Goal: Transaction & Acquisition: Purchase product/service

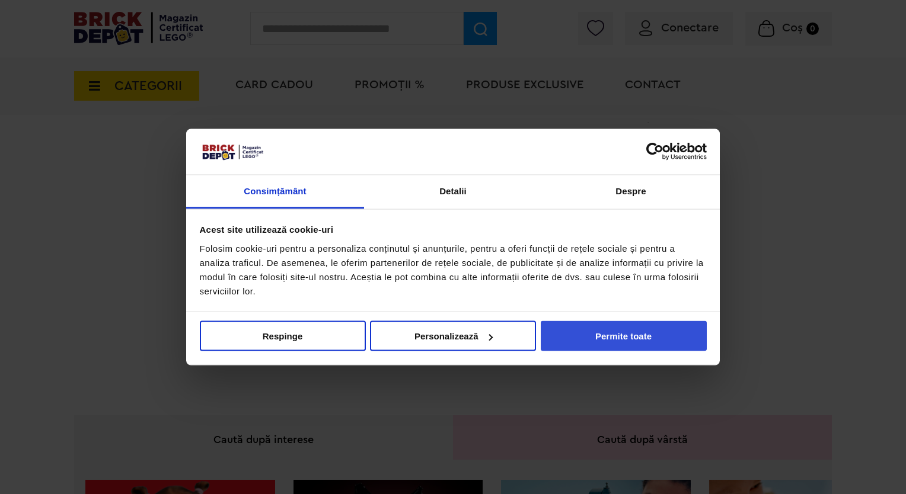
click at [564, 340] on button "Permite toate" at bounding box center [624, 336] width 166 height 30
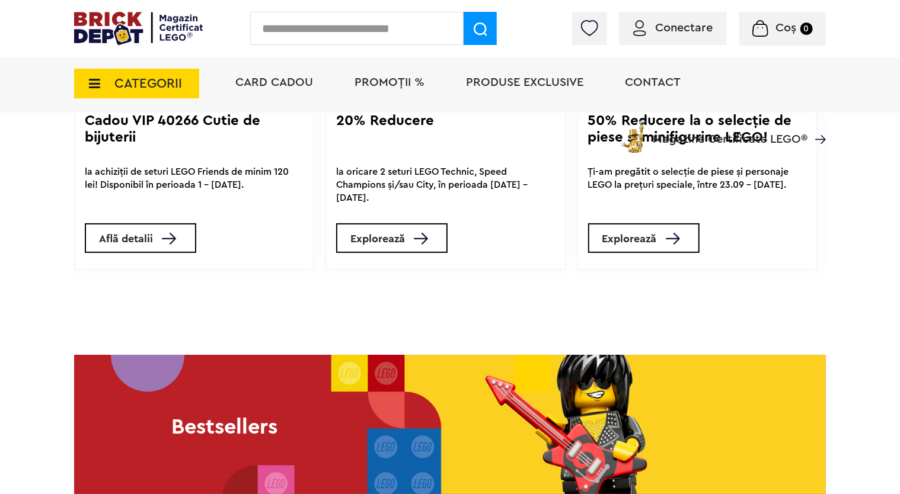
scroll to position [919, 0]
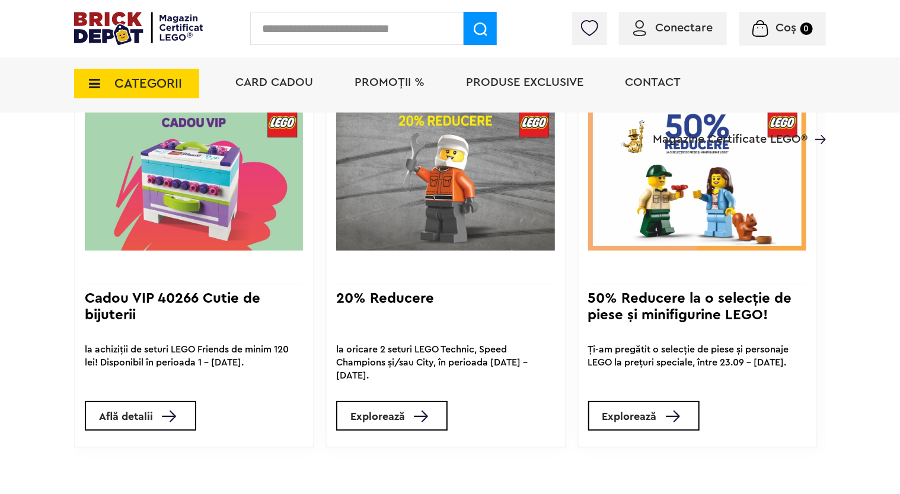
click at [632, 209] on img at bounding box center [697, 175] width 218 height 186
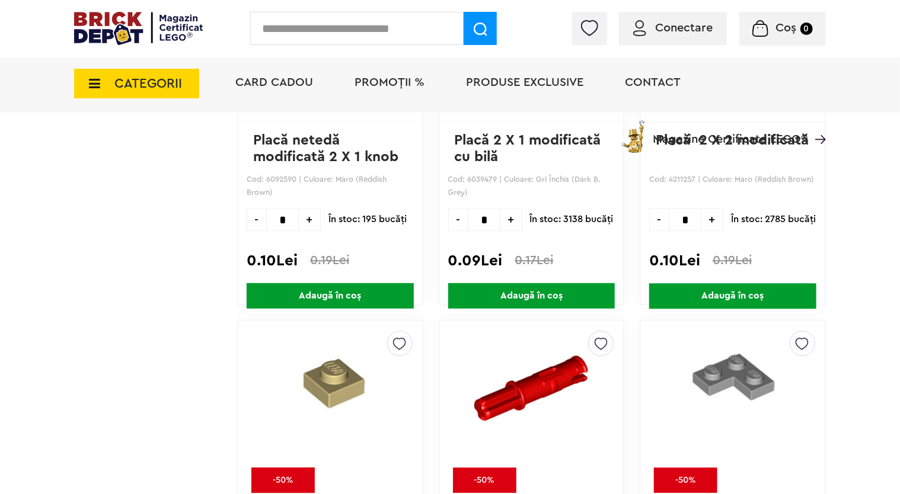
scroll to position [1414, 0]
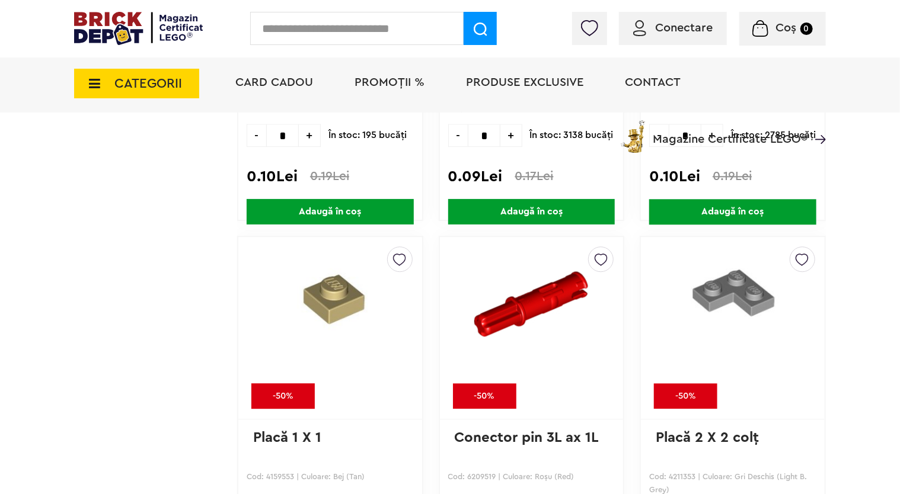
drag, startPoint x: 491, startPoint y: 135, endPoint x: 475, endPoint y: 135, distance: 16.6
click at [475, 135] on div "Card Cadou PROMOȚII % Produse exclusive Contact Magazine Certificate LEGO®" at bounding box center [524, 104] width 602 height 98
click at [489, 133] on div "Card Cadou PROMOȚII % Produse exclusive Contact Magazine Certificate LEGO®" at bounding box center [524, 104] width 602 height 98
click at [486, 133] on div "Card Cadou PROMOȚII % Produse exclusive Contact Magazine Certificate LEGO®" at bounding box center [524, 104] width 602 height 98
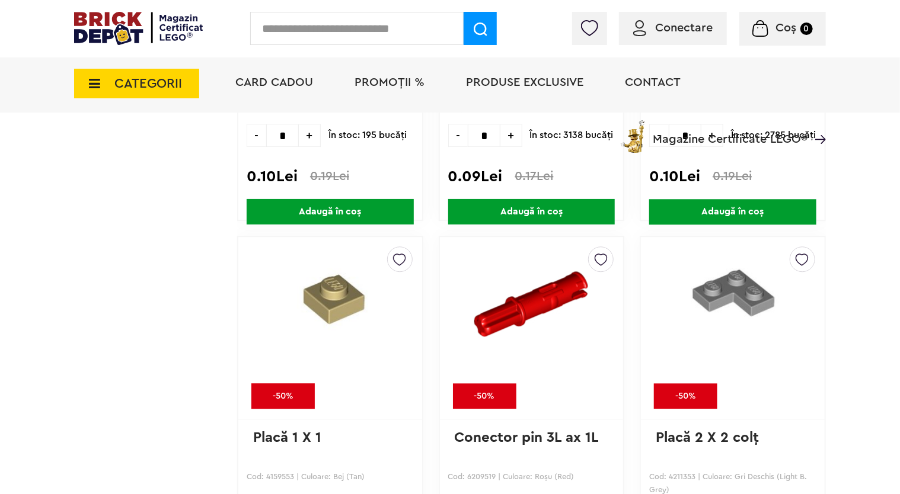
click at [486, 133] on div "Card Cadou PROMOȚII % Produse exclusive Contact Magazine Certificate LEGO®" at bounding box center [524, 104] width 602 height 98
click at [507, 135] on div "Card Cadou PROMOȚII % Produse exclusive Contact Magazine Certificate LEGO®" at bounding box center [524, 104] width 602 height 98
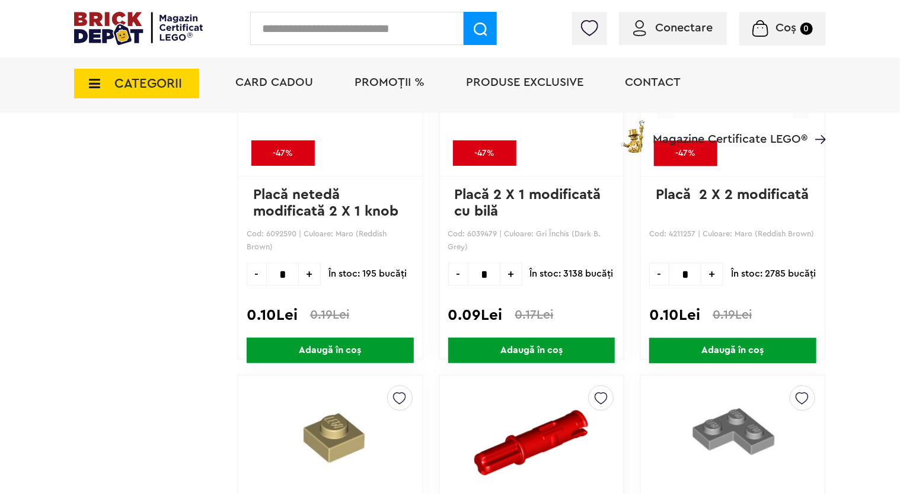
scroll to position [1236, 0]
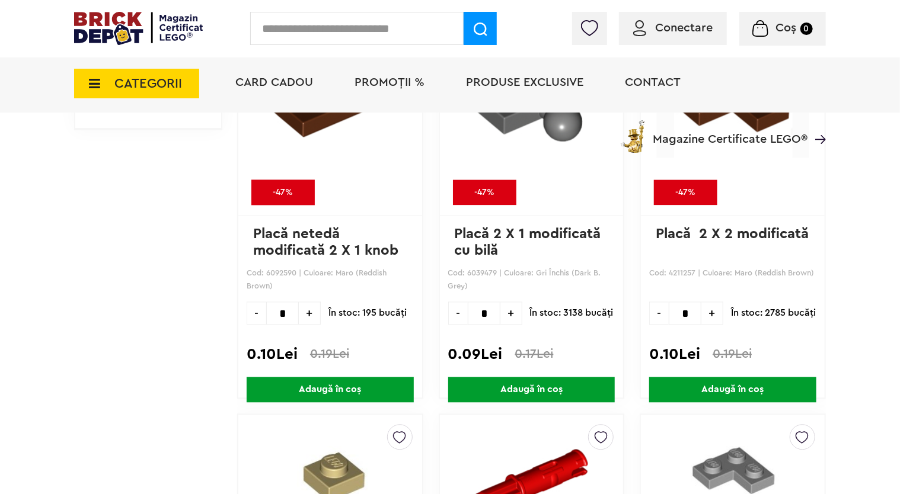
drag, startPoint x: 482, startPoint y: 314, endPoint x: 490, endPoint y: 312, distance: 7.9
click at [490, 313] on input "*" at bounding box center [484, 313] width 33 height 23
type input "**"
click at [533, 388] on span "Adaugă în coș" at bounding box center [531, 389] width 167 height 25
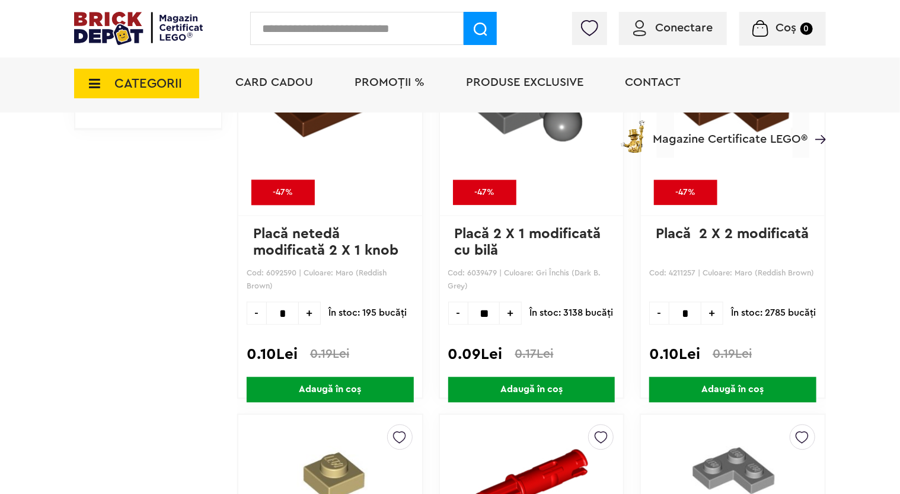
scroll to position [0, 0]
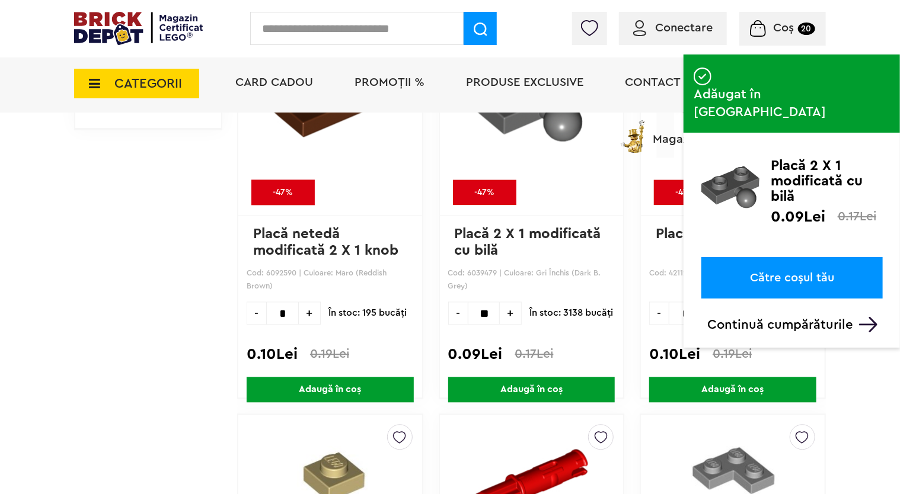
click at [846, 52] on div "Conectare Coș 20" at bounding box center [450, 28] width 900 height 57
click at [855, 42] on div "Conectare Coș 20" at bounding box center [450, 28] width 900 height 57
click at [808, 317] on p "Continuă cumpărăturile" at bounding box center [794, 324] width 175 height 15
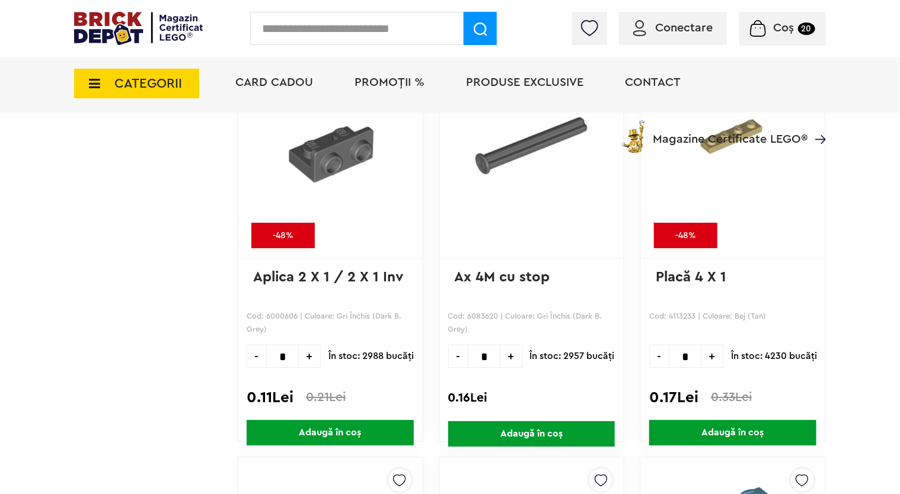
scroll to position [4258, 0]
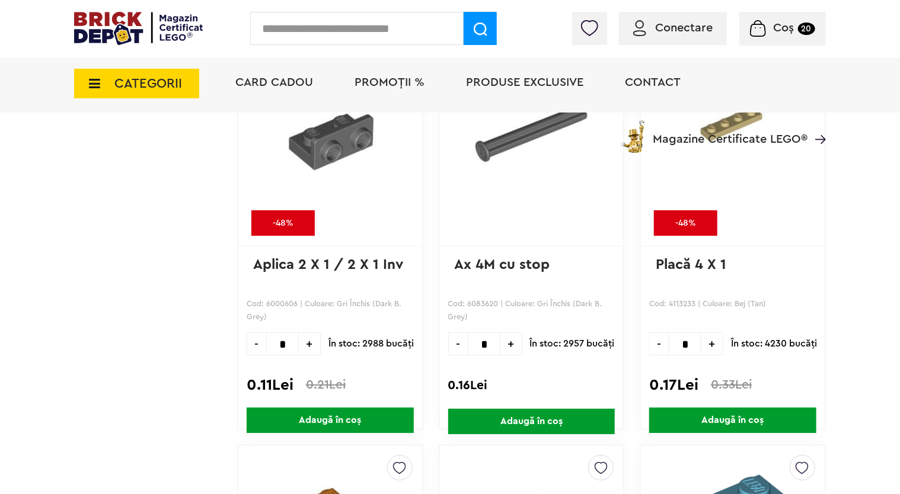
drag, startPoint x: 685, startPoint y: 335, endPoint x: 666, endPoint y: 337, distance: 19.0
click at [666, 337] on div "- * +" at bounding box center [686, 343] width 74 height 23
type input "**"
click at [722, 416] on span "Adaugă în coș" at bounding box center [732, 420] width 167 height 25
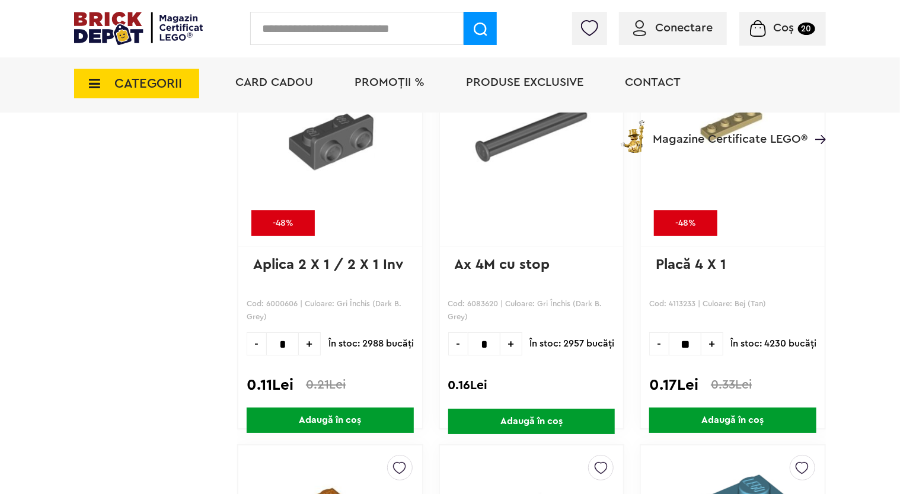
scroll to position [0, 0]
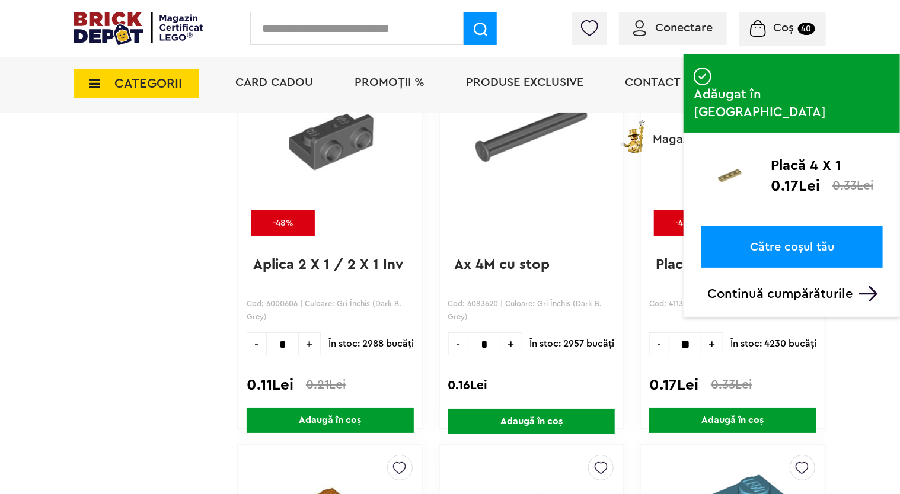
click at [752, 286] on p "Continuă cumpărăturile" at bounding box center [794, 293] width 175 height 15
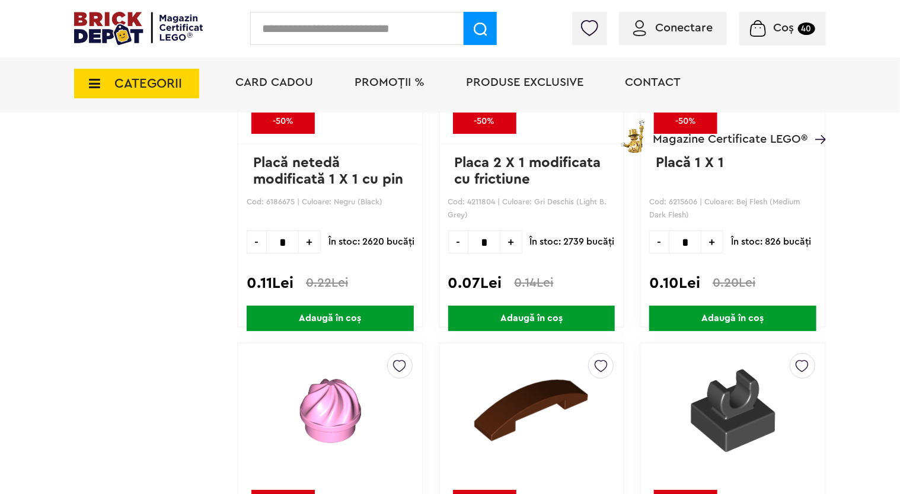
scroll to position [9118, 0]
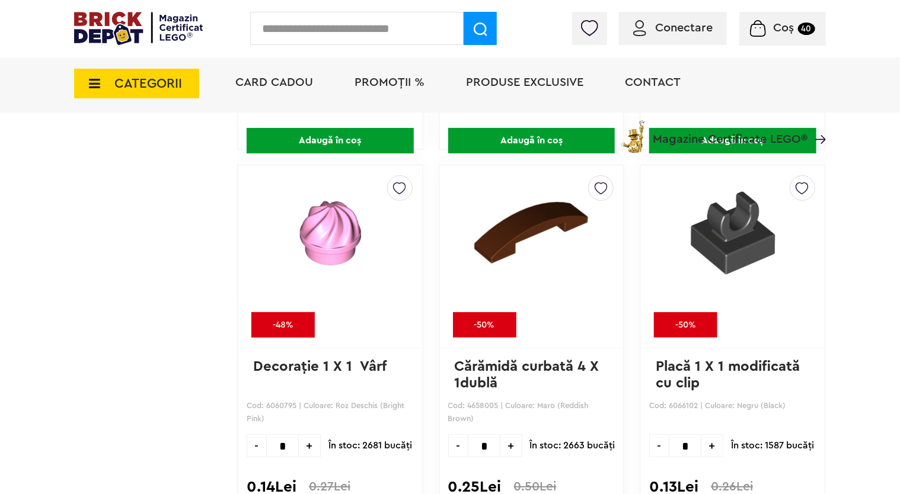
drag, startPoint x: 676, startPoint y: 430, endPoint x: 687, endPoint y: 430, distance: 11.9
click at [687, 434] on input "*" at bounding box center [685, 445] width 33 height 23
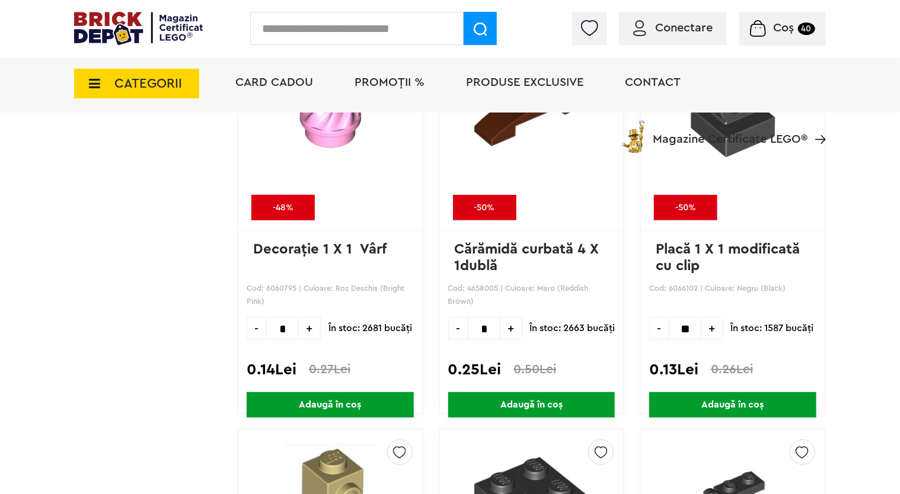
scroll to position [9237, 0]
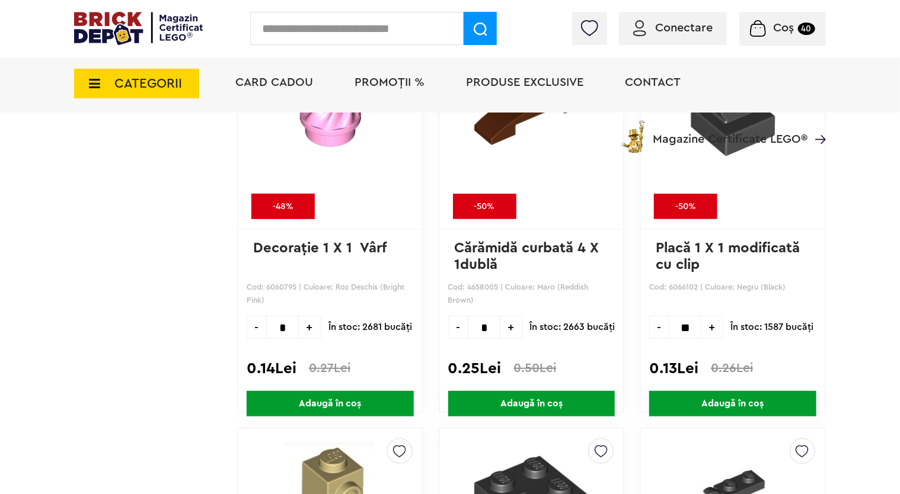
type input "**"
click at [709, 393] on span "Adaugă în coș" at bounding box center [732, 403] width 167 height 25
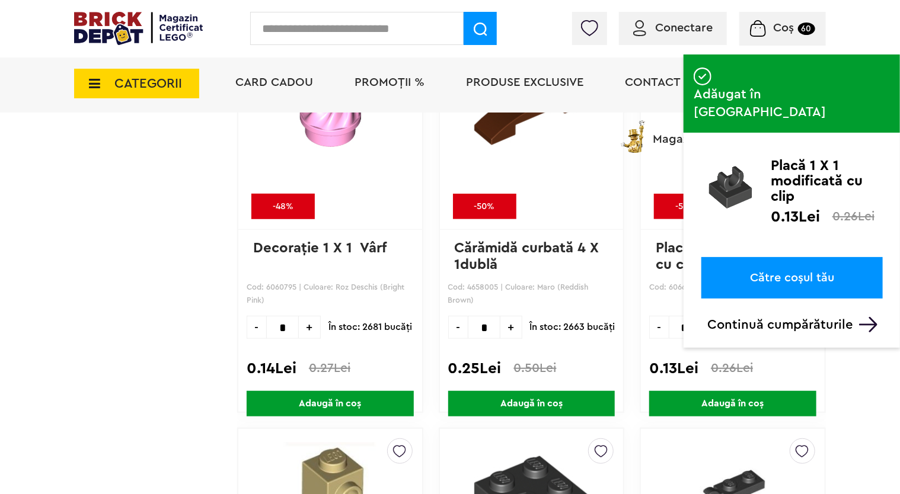
click at [778, 317] on p "Continuă cumpărăturile" at bounding box center [794, 324] width 175 height 15
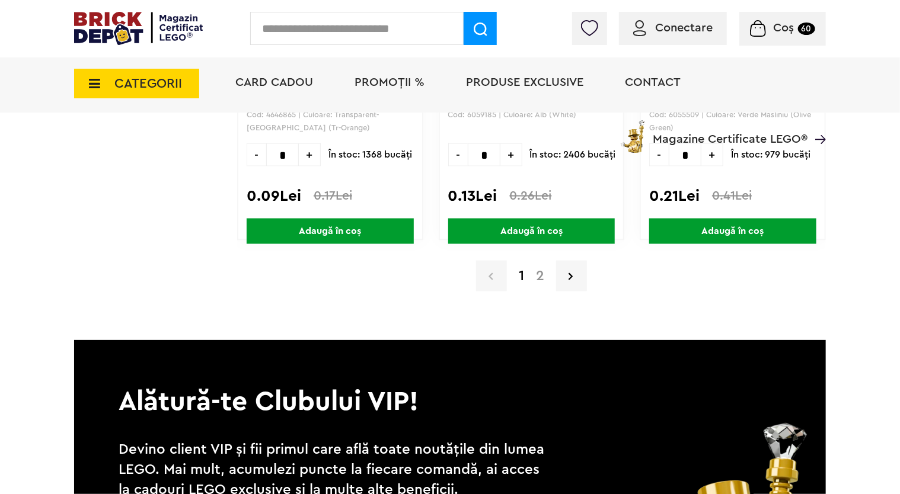
scroll to position [12082, 0]
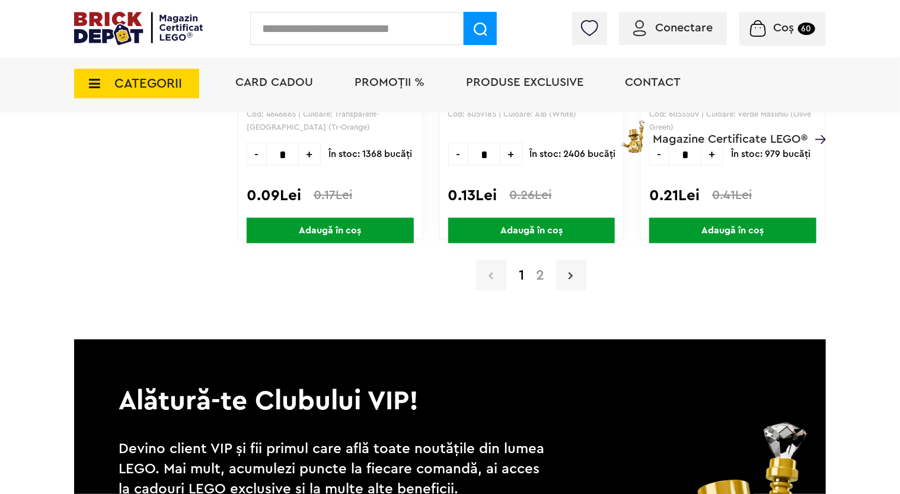
click at [562, 267] on link at bounding box center [571, 275] width 31 height 31
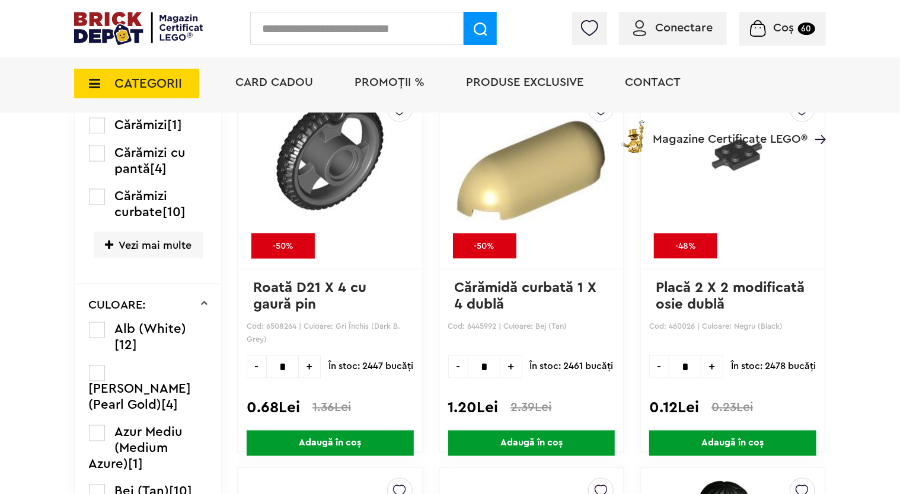
scroll to position [445, 0]
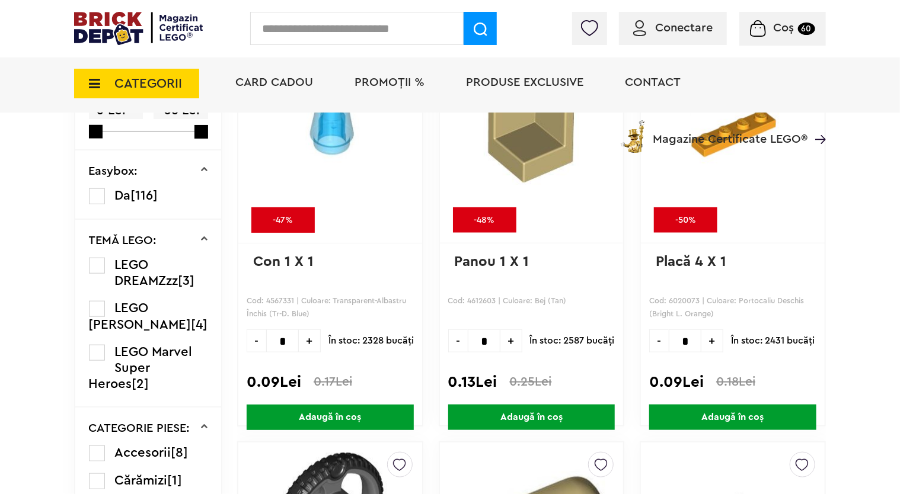
click at [369, 79] on span "PROMOȚII %" at bounding box center [389, 82] width 70 height 12
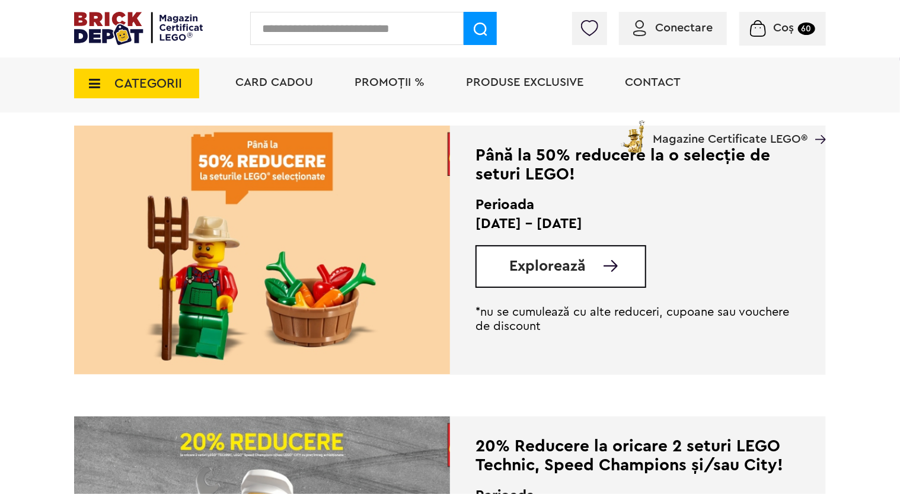
scroll to position [267, 0]
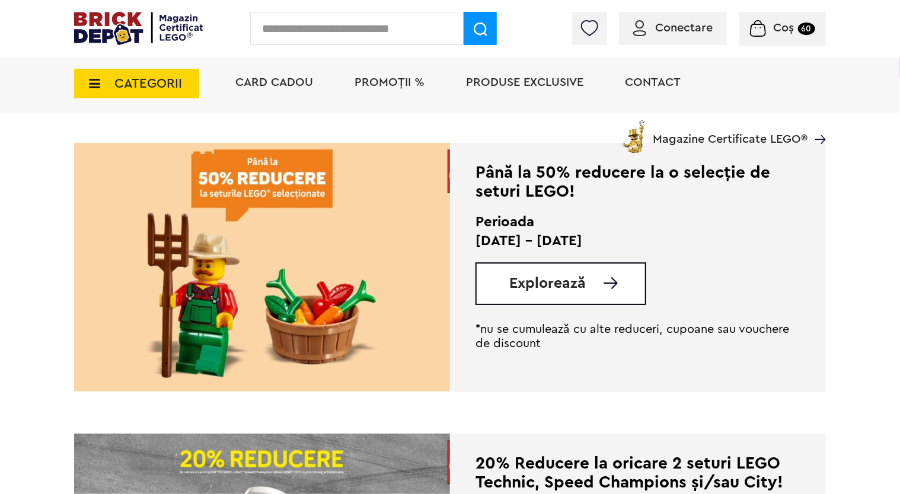
click at [548, 288] on span "Explorează" at bounding box center [547, 283] width 76 height 15
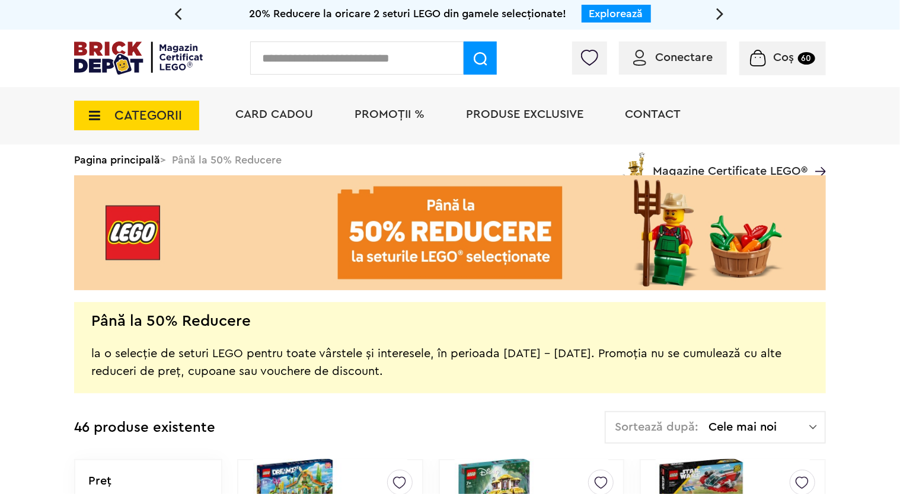
click at [176, 117] on span "CATEGORII" at bounding box center [148, 115] width 68 height 13
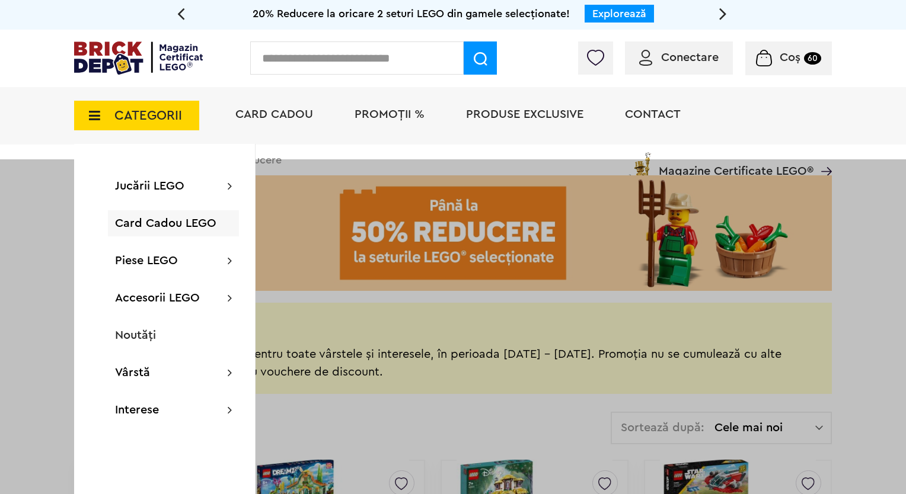
click at [295, 59] on input "text" at bounding box center [356, 57] width 213 height 33
type input "****"
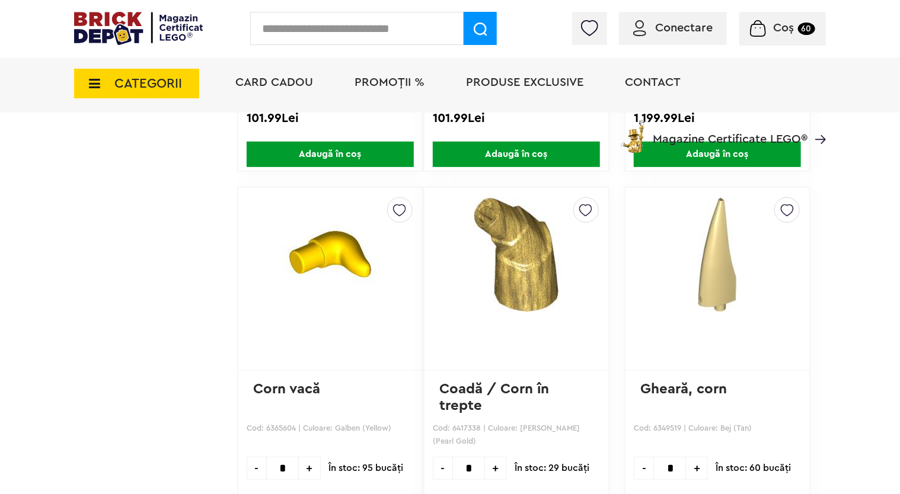
scroll to position [2430, 0]
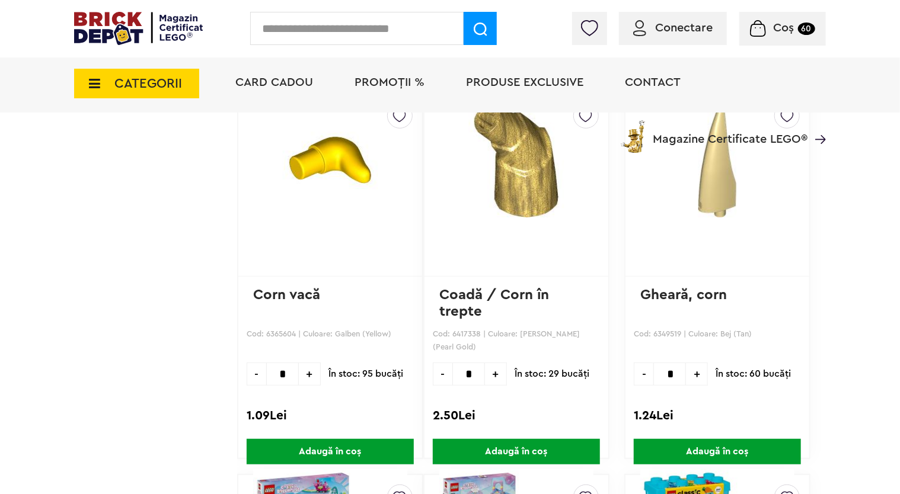
click at [690, 370] on span "+" at bounding box center [697, 374] width 22 height 23
drag, startPoint x: 678, startPoint y: 369, endPoint x: 665, endPoint y: 370, distance: 13.2
click at [665, 370] on input "*" at bounding box center [669, 374] width 33 height 23
type input "*"
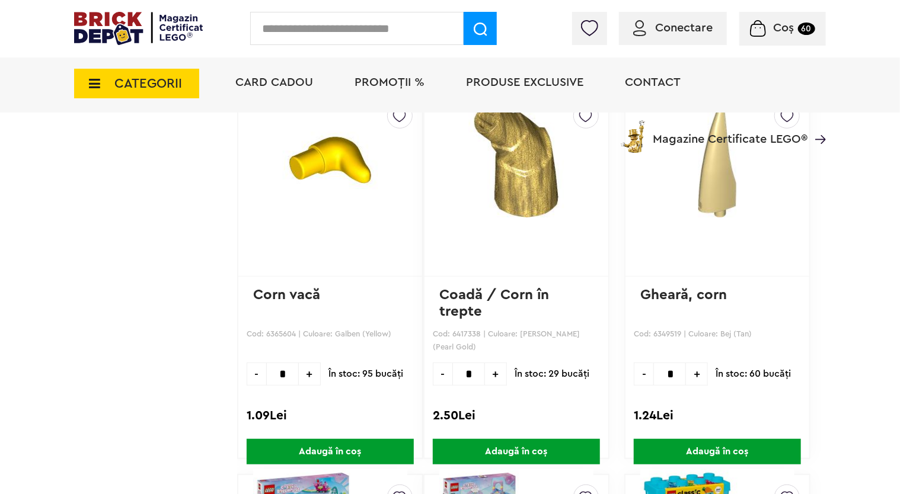
click at [678, 441] on span "Adaugă în coș" at bounding box center [717, 451] width 167 height 25
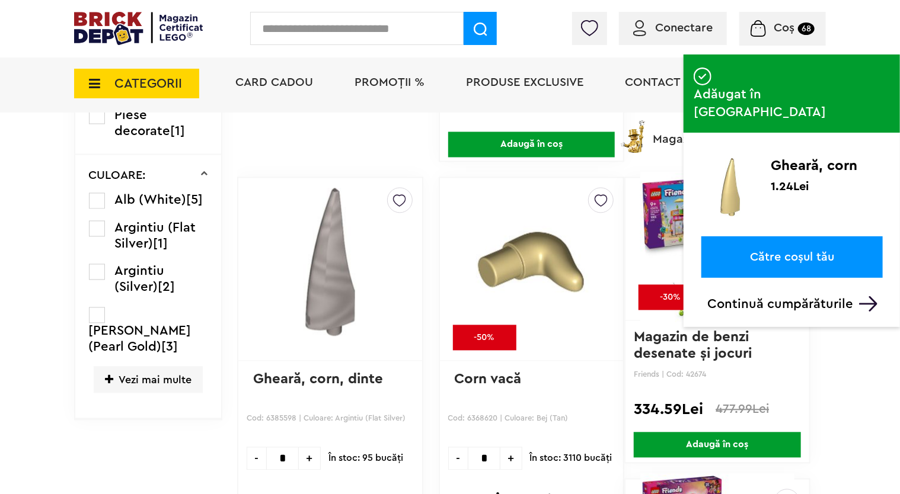
scroll to position [1126, 0]
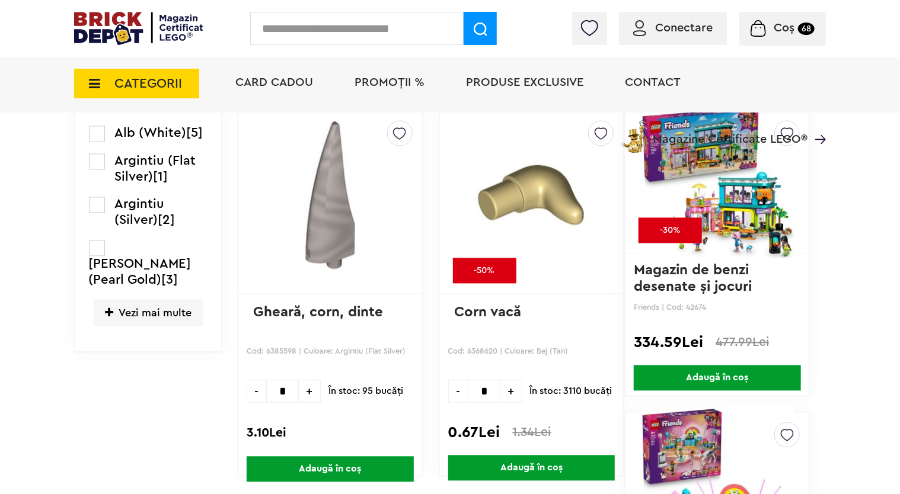
drag, startPoint x: 280, startPoint y: 386, endPoint x: 301, endPoint y: 385, distance: 20.8
click at [301, 385] on div "- * +" at bounding box center [284, 391] width 74 height 23
type input "*"
click at [344, 459] on span "Adaugă în coș" at bounding box center [330, 468] width 167 height 25
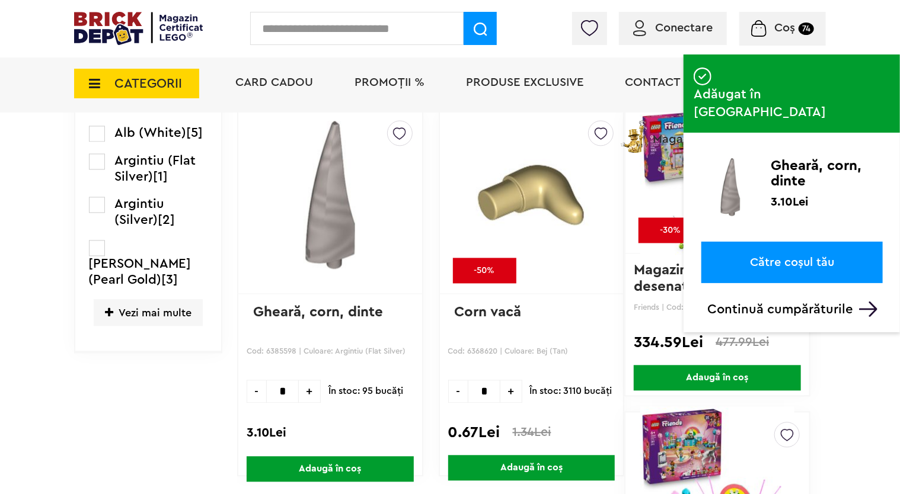
click at [487, 391] on input "*" at bounding box center [484, 391] width 33 height 23
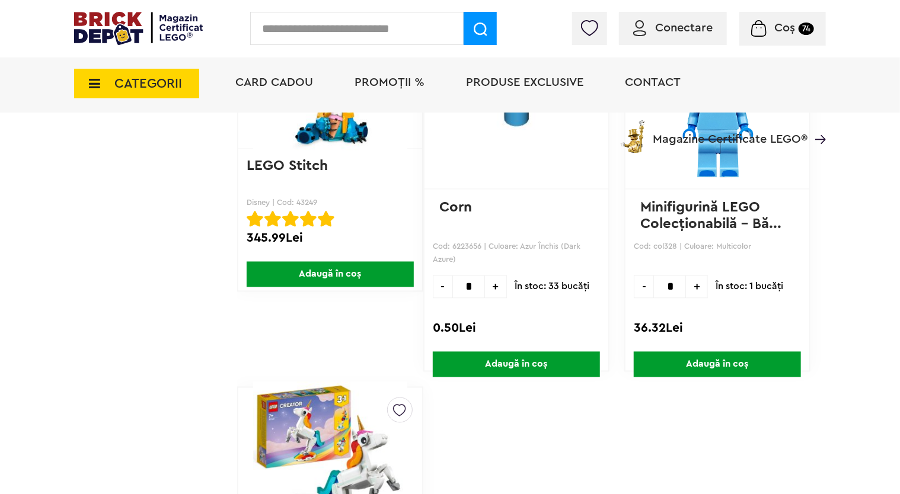
scroll to position [3497, 0]
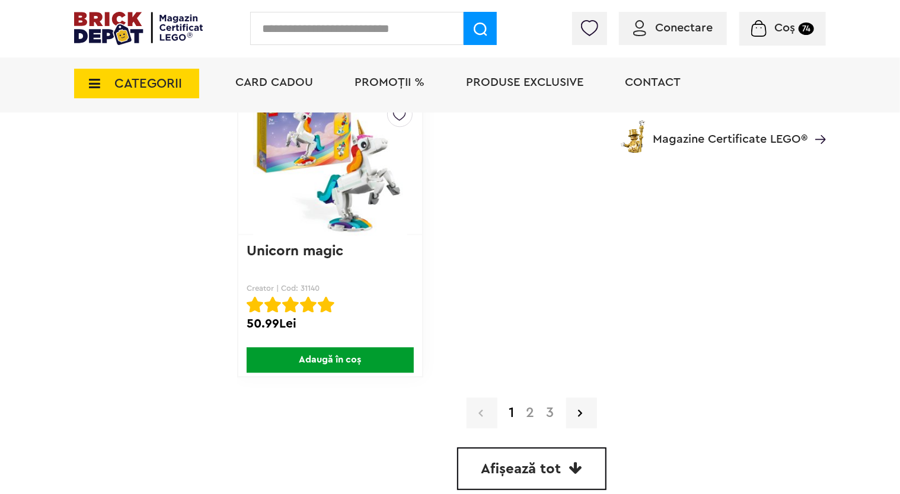
click at [531, 414] on link "2" at bounding box center [530, 413] width 20 height 14
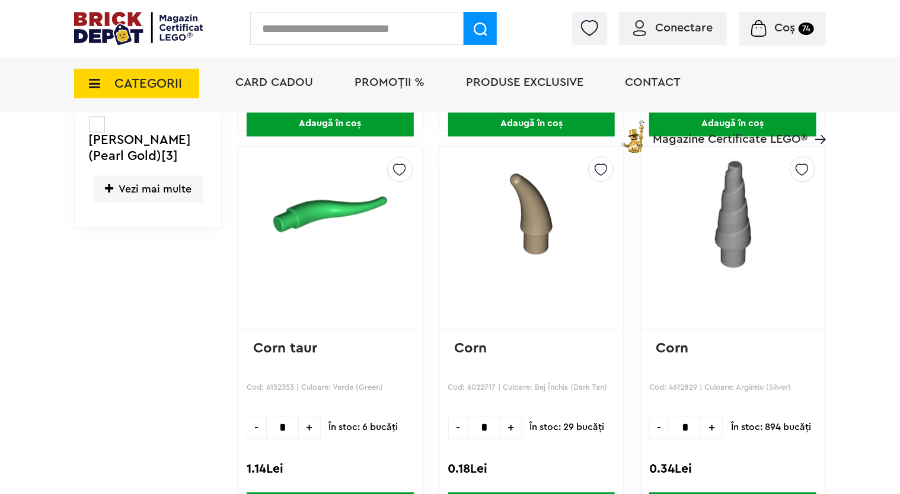
scroll to position [1278, 0]
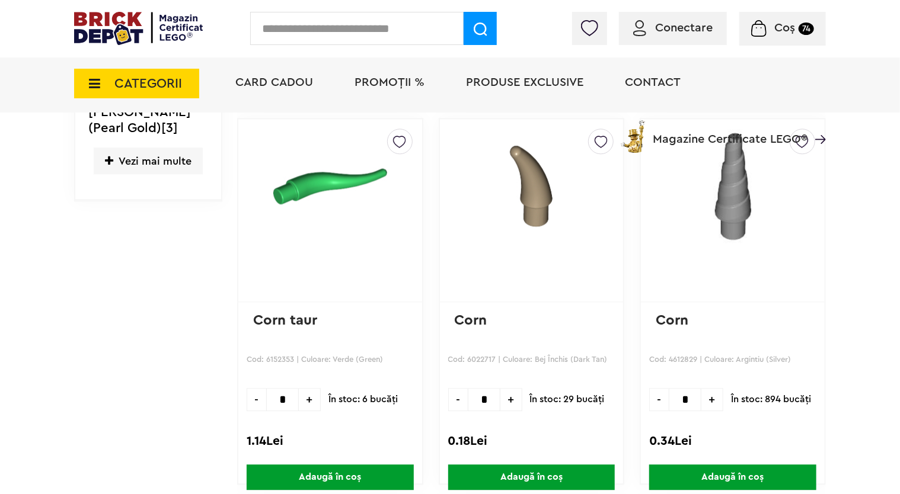
click at [487, 395] on input "*" at bounding box center [484, 399] width 33 height 23
type input "**"
click at [519, 470] on span "Adaugă în coș" at bounding box center [531, 477] width 167 height 25
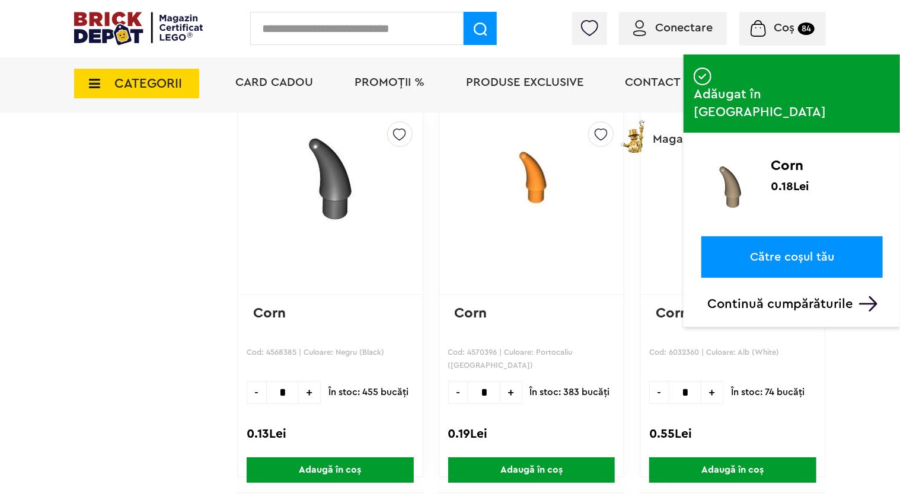
scroll to position [2048, 0]
click at [291, 390] on input "*" at bounding box center [282, 392] width 33 height 23
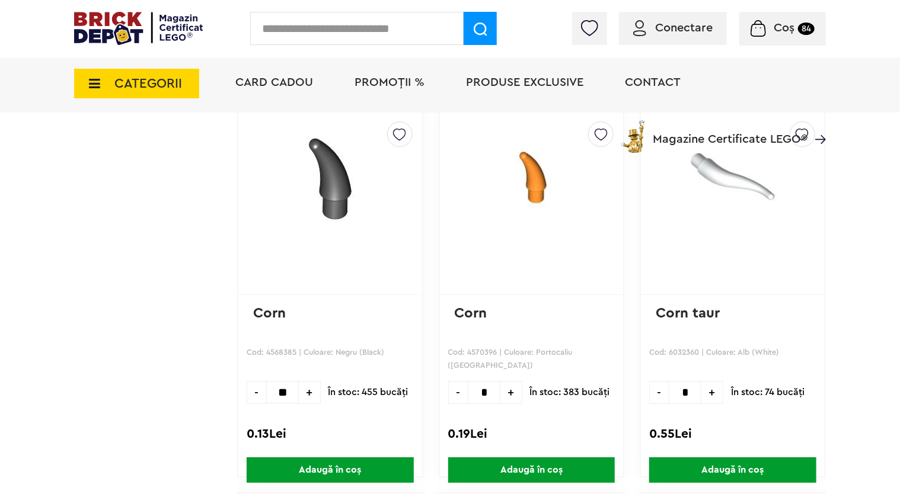
type input "**"
click at [559, 461] on span "Adaugă în coș" at bounding box center [531, 470] width 167 height 25
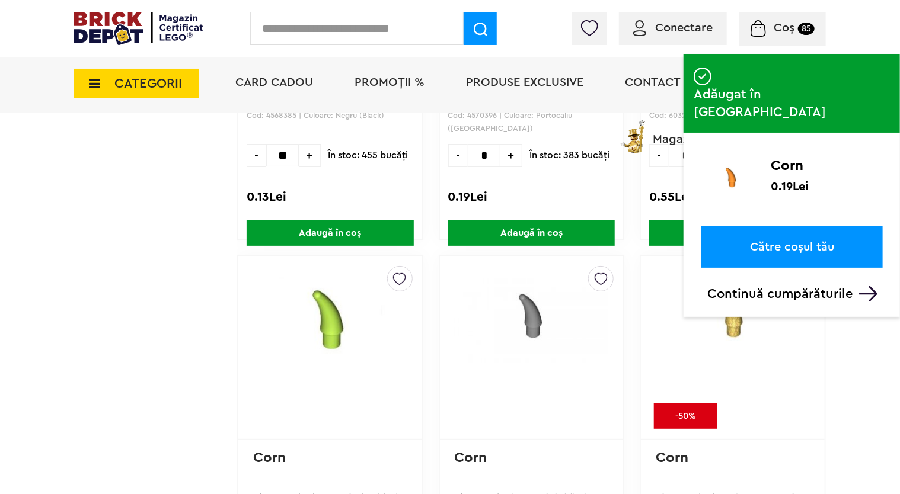
scroll to position [2404, 0]
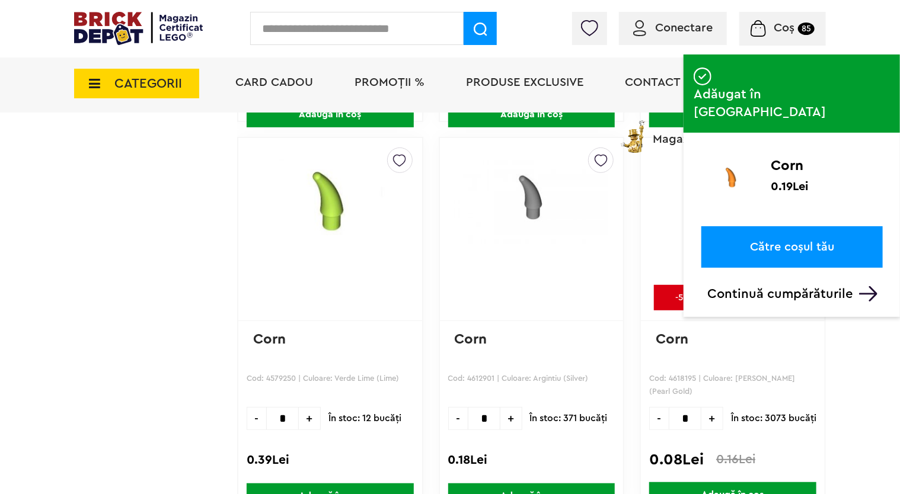
click at [487, 412] on input "*" at bounding box center [484, 418] width 33 height 23
drag, startPoint x: 481, startPoint y: 417, endPoint x: 471, endPoint y: 417, distance: 10.1
click at [471, 417] on input "*" at bounding box center [484, 418] width 33 height 23
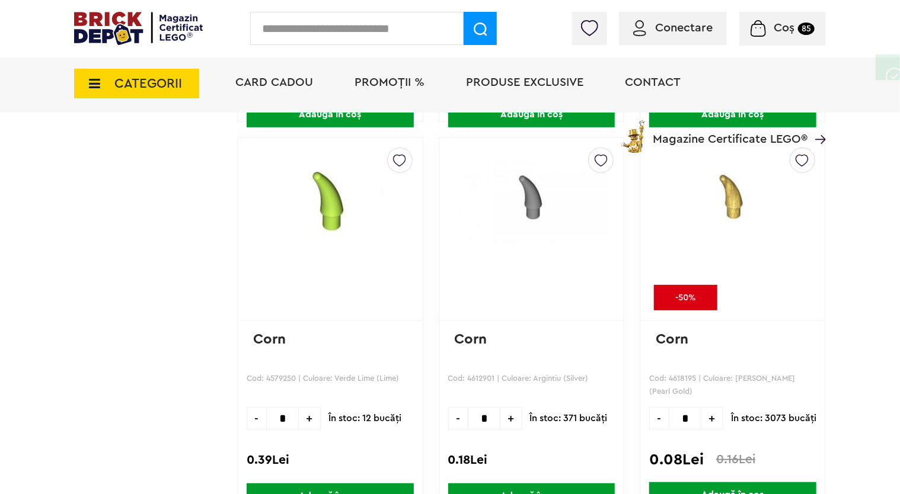
scroll to position [2582, 0]
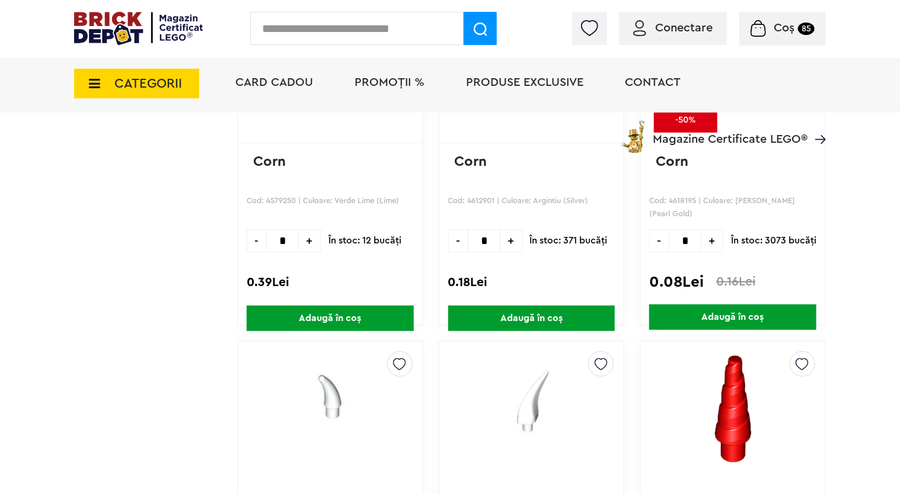
type input "*"
click at [533, 319] on span "Adaugă în coș" at bounding box center [531, 318] width 167 height 25
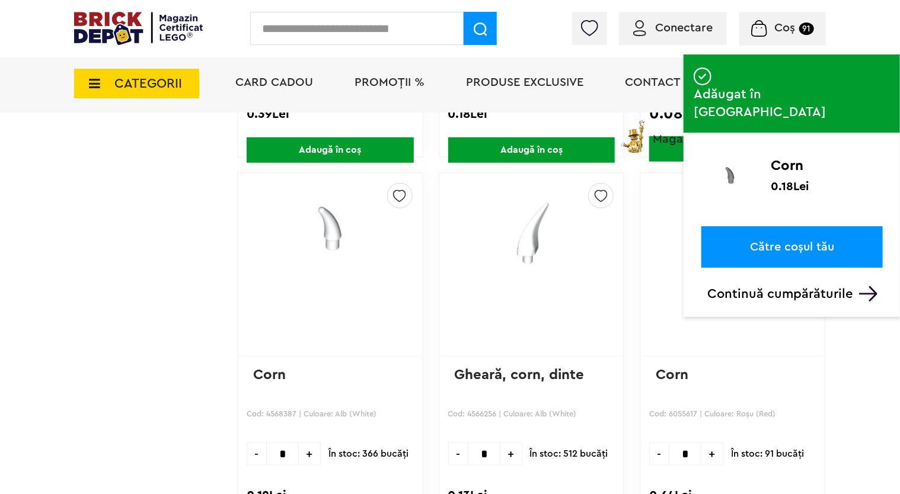
scroll to position [2819, 0]
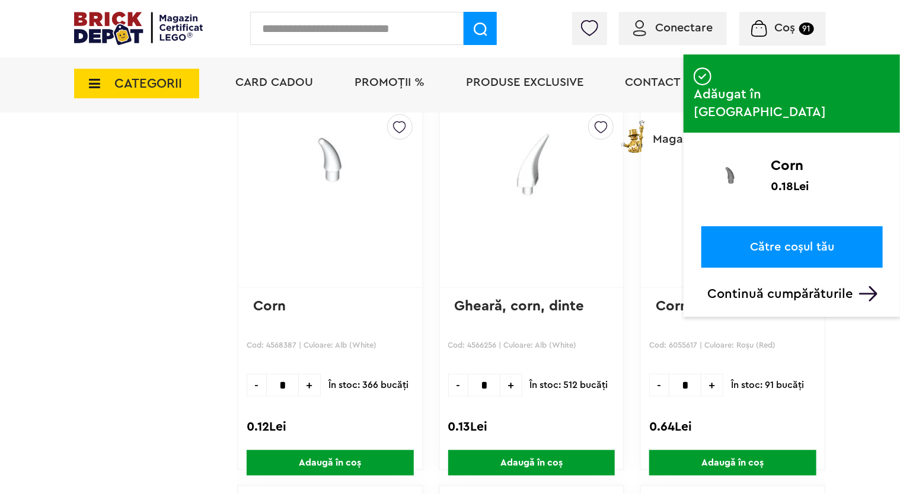
click at [490, 383] on input "*" at bounding box center [484, 385] width 33 height 23
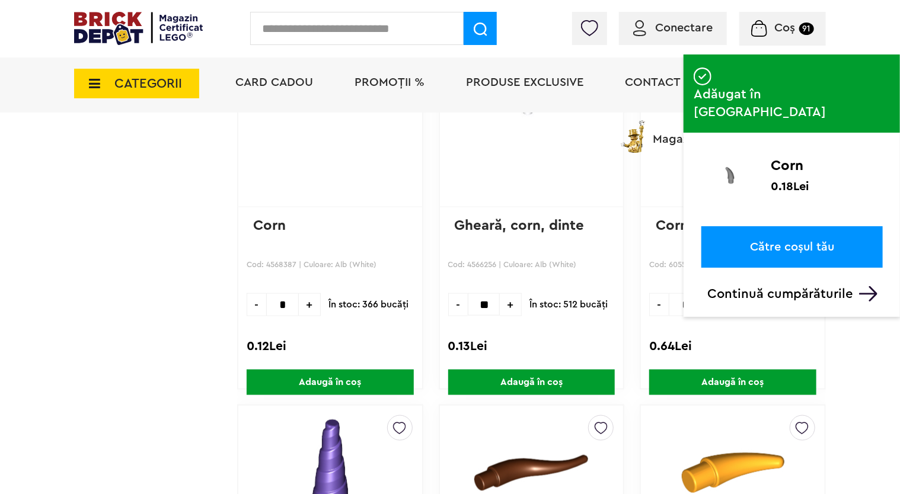
scroll to position [2997, 0]
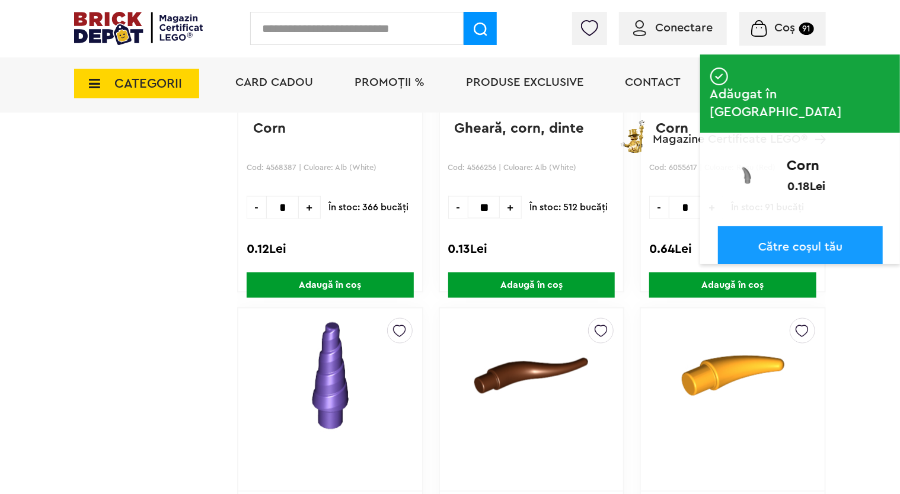
type input "**"
click at [529, 276] on span "Adaugă în coș" at bounding box center [531, 285] width 167 height 25
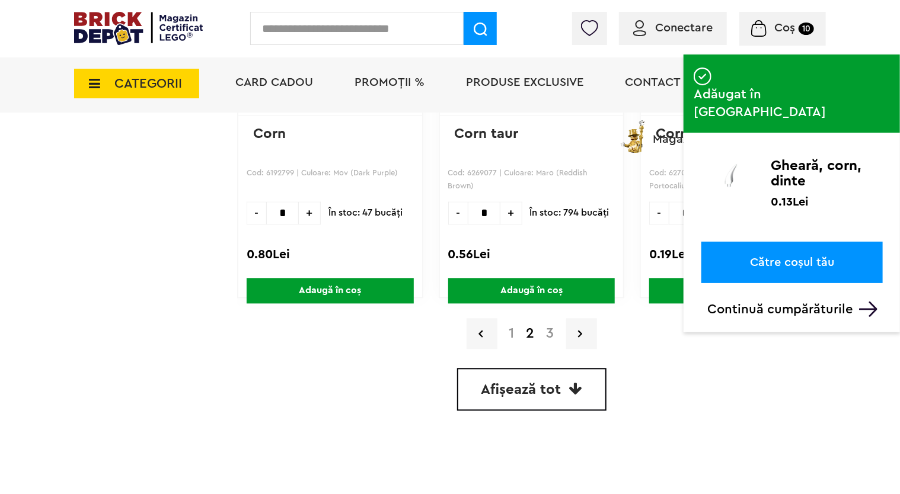
scroll to position [3530, 0]
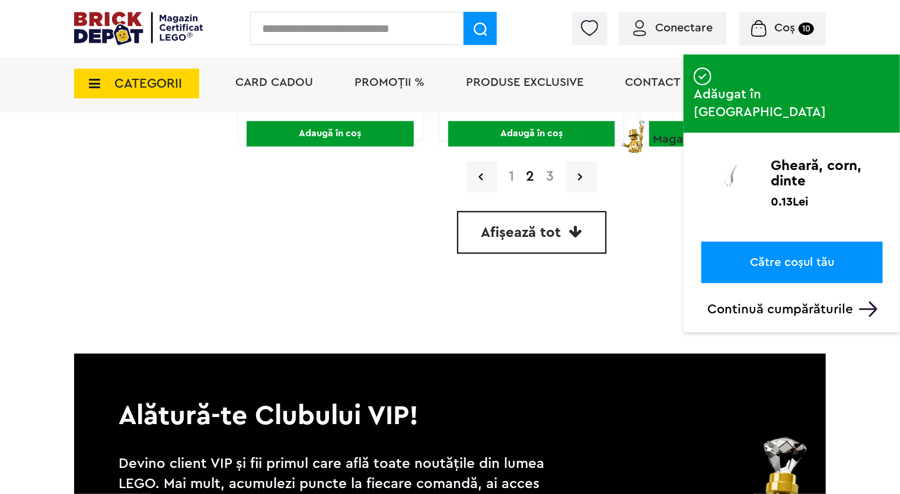
click at [552, 174] on link "3" at bounding box center [551, 177] width 20 height 14
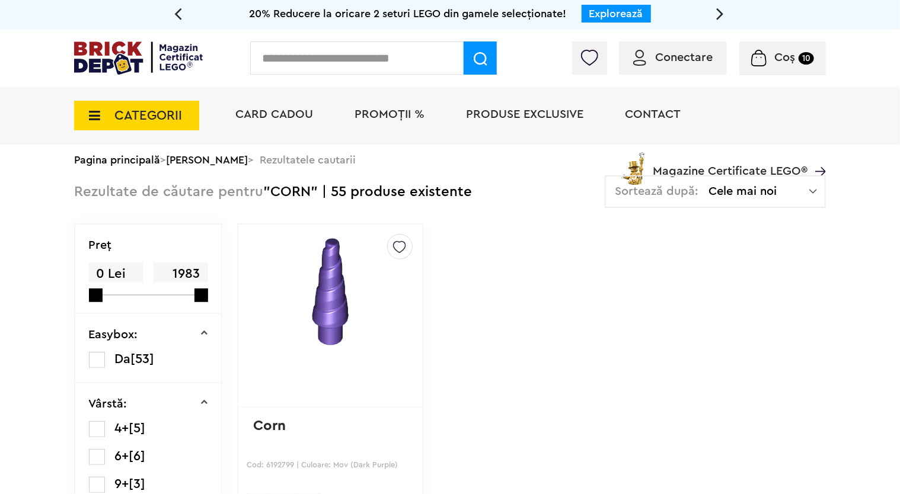
click at [379, 112] on span "PROMOȚII %" at bounding box center [389, 114] width 70 height 12
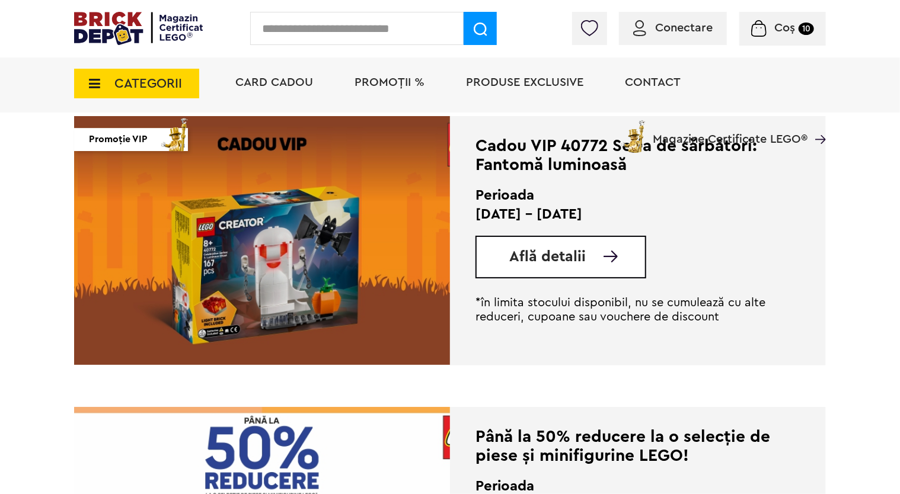
scroll to position [2045, 0]
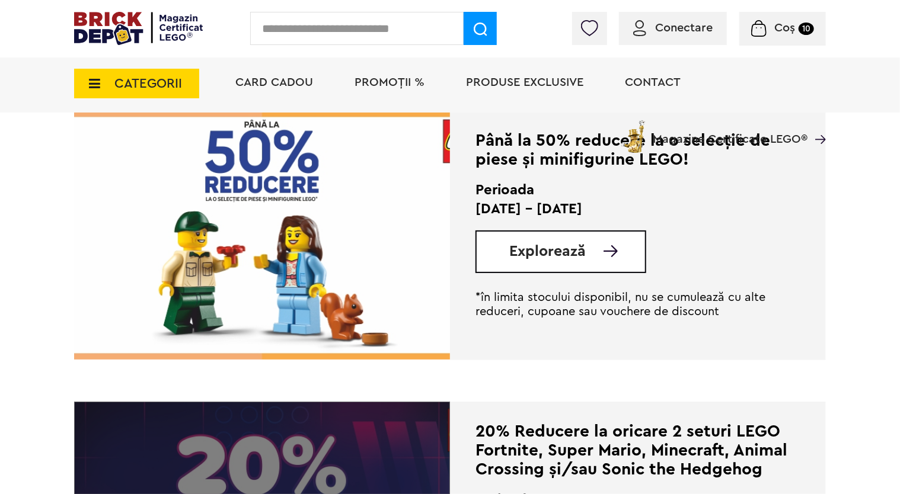
click at [370, 246] on img at bounding box center [262, 235] width 376 height 249
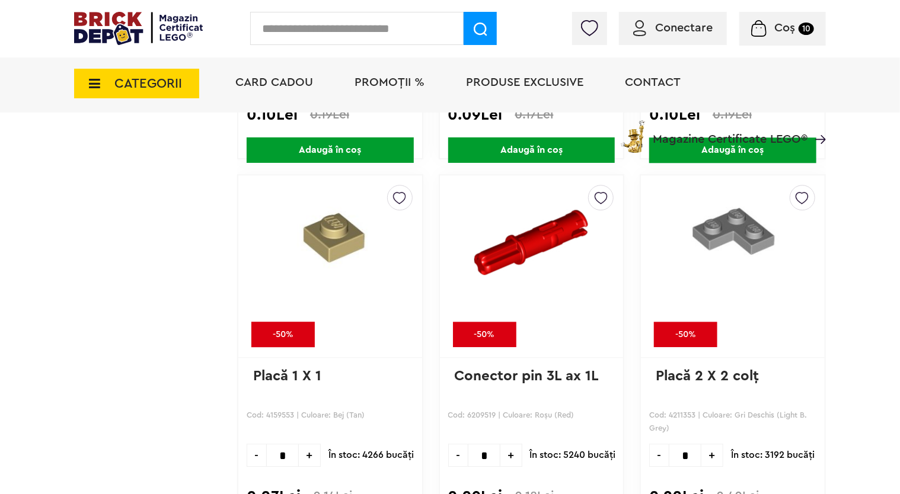
scroll to position [1591, 0]
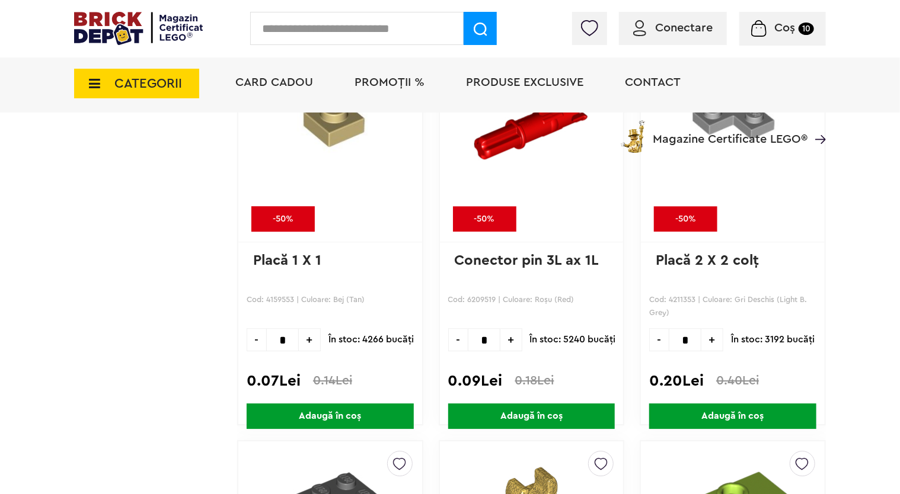
click at [289, 339] on input "*" at bounding box center [282, 339] width 33 height 23
drag, startPoint x: 289, startPoint y: 339, endPoint x: 267, endPoint y: 339, distance: 21.9
click at [267, 339] on input "*" at bounding box center [282, 339] width 33 height 23
type input "**"
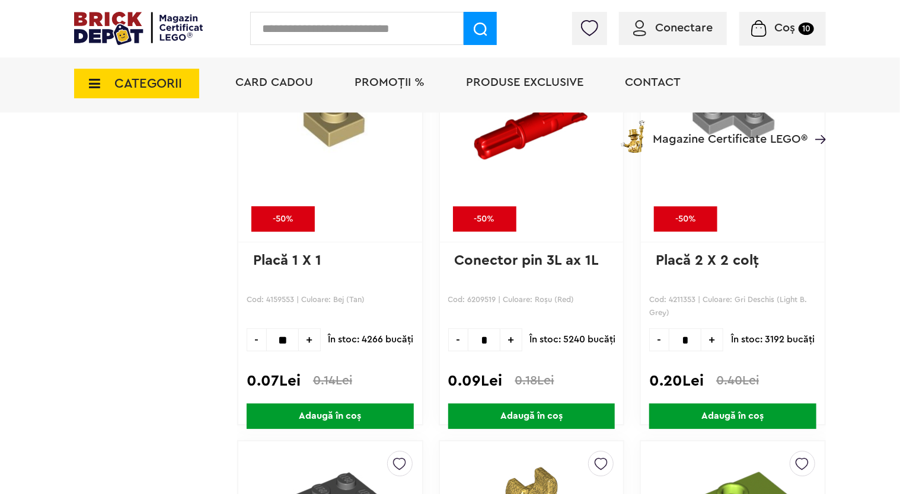
click at [344, 405] on span "Adaugă în coș" at bounding box center [330, 416] width 167 height 25
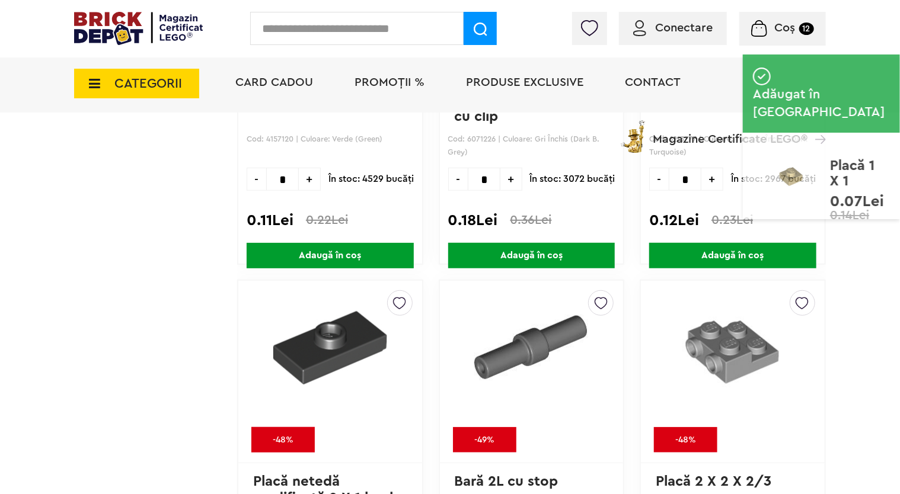
scroll to position [2658, 0]
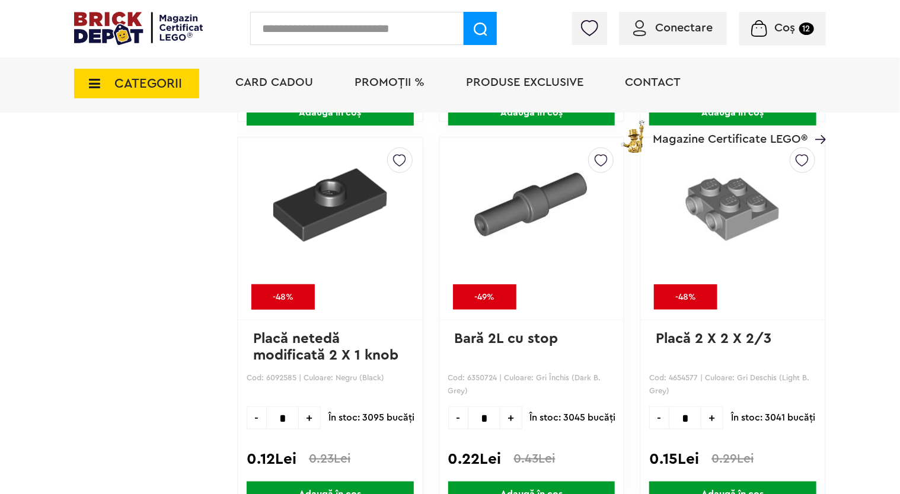
click at [693, 416] on input "*" at bounding box center [685, 418] width 33 height 23
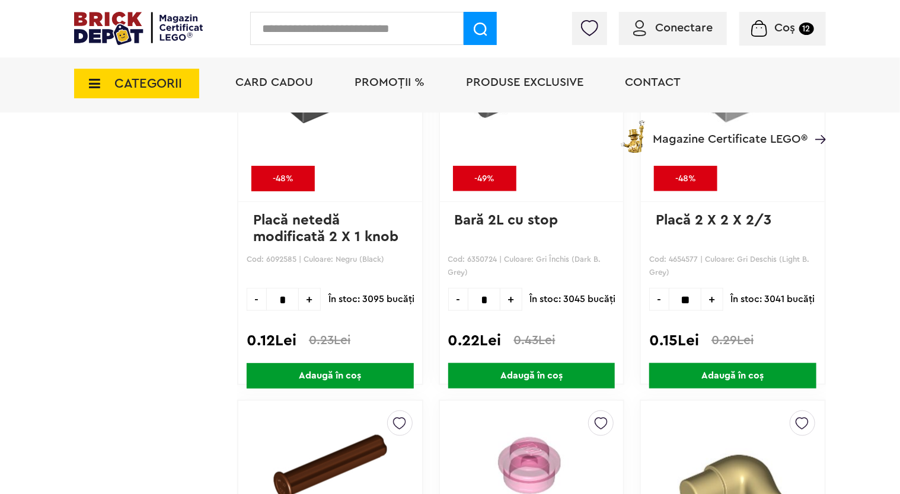
type input "**"
click at [701, 376] on span "Adaugă în coș" at bounding box center [732, 375] width 167 height 25
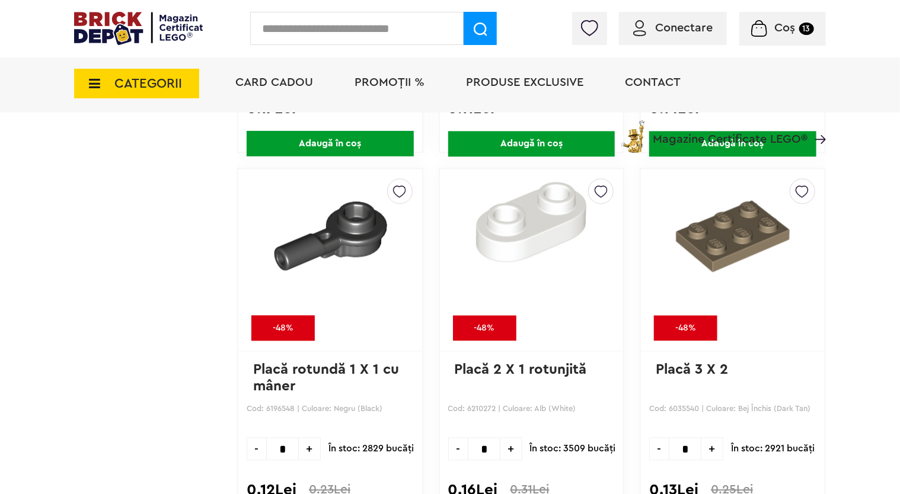
scroll to position [5680, 0]
drag, startPoint x: 265, startPoint y: 402, endPoint x: 284, endPoint y: 399, distance: 19.2
click at [284, 402] on p "Cod: 6196548 | Culoare: Negru (Black)" at bounding box center [330, 415] width 167 height 27
copy p "61965"
click at [401, 27] on input "text" at bounding box center [356, 28] width 213 height 33
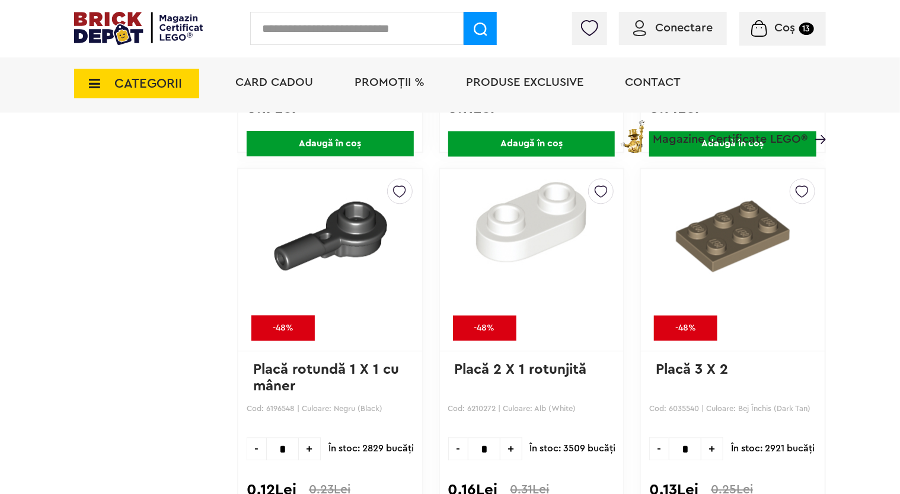
paste input "*****"
type input "*****"
click at [474, 24] on img at bounding box center [481, 30] width 14 height 14
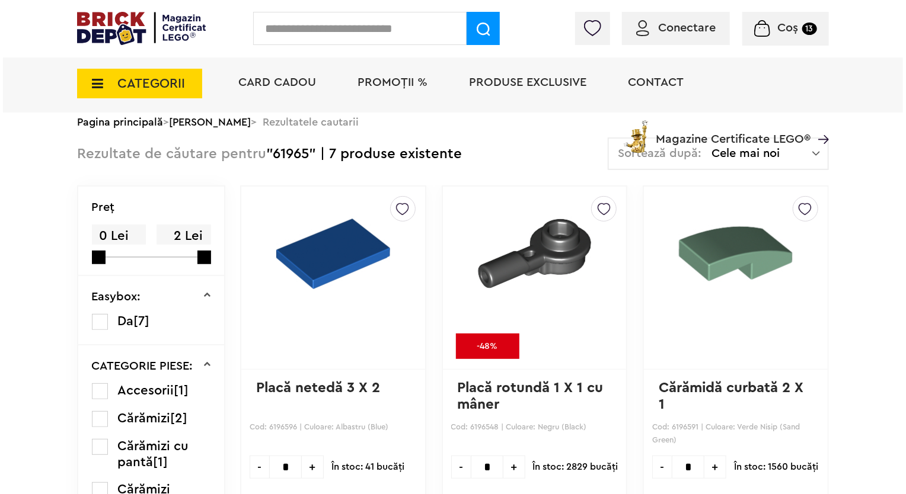
scroll to position [59, 0]
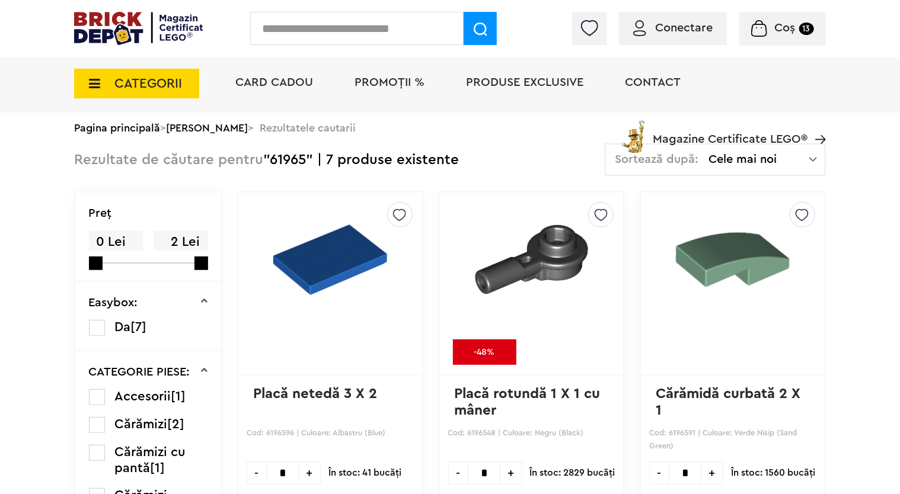
click at [340, 28] on input "text" at bounding box center [356, 28] width 213 height 33
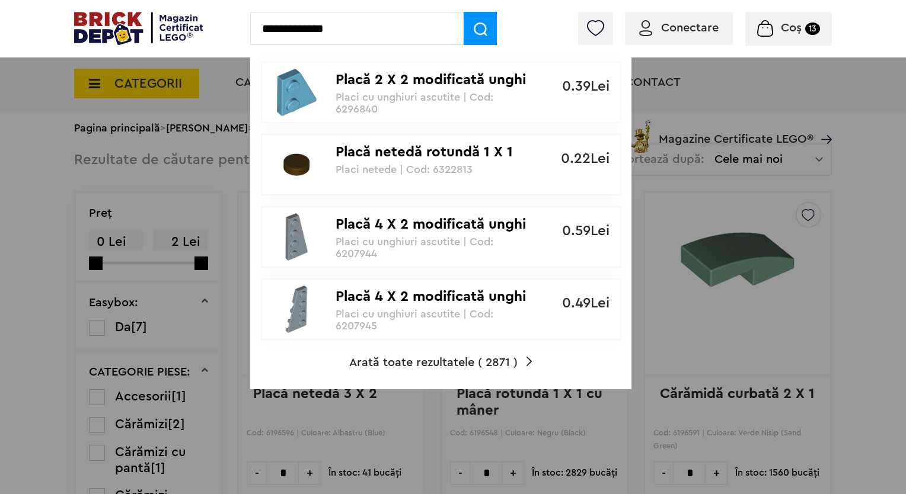
type input "**********"
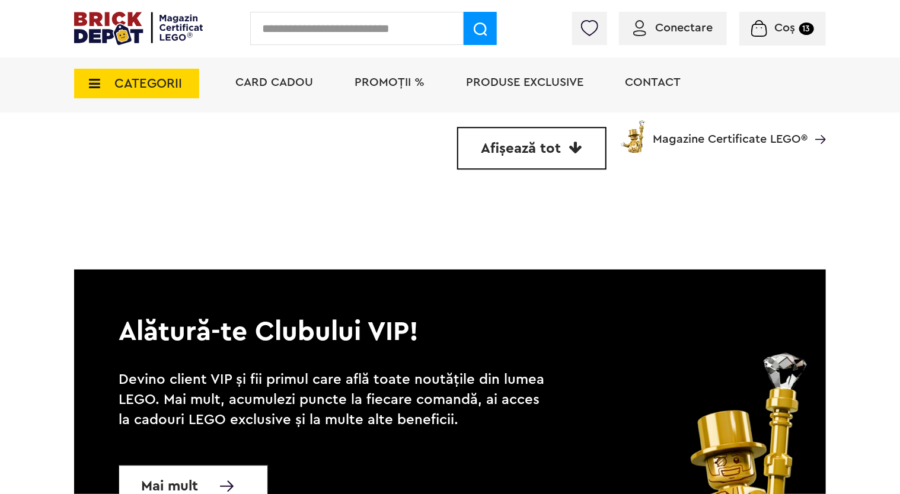
scroll to position [3497, 0]
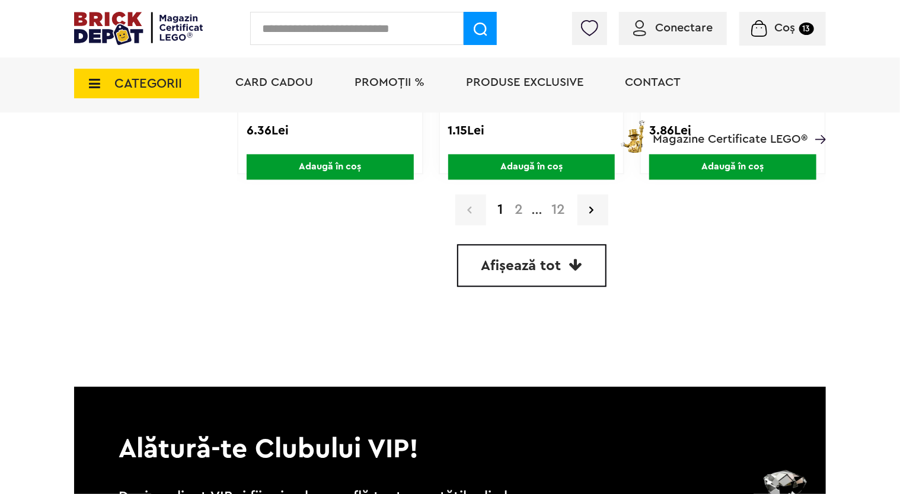
click at [549, 267] on span "Afișează tot" at bounding box center [521, 266] width 80 height 14
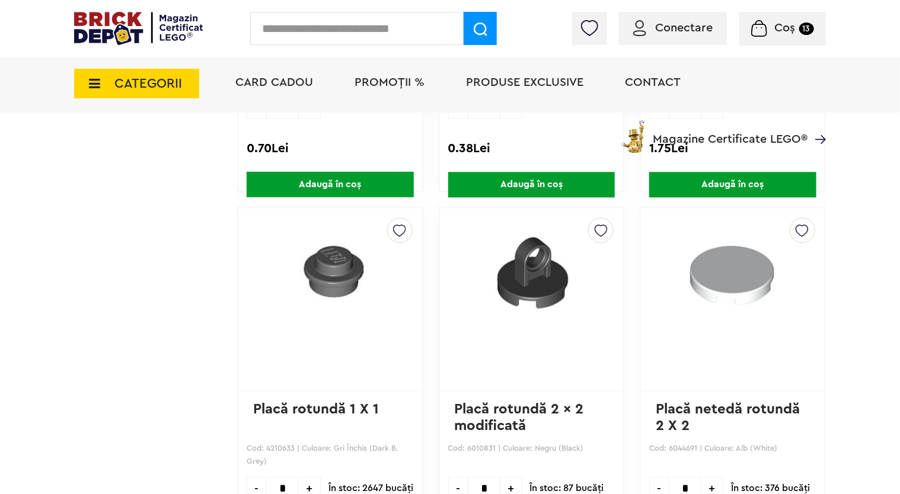
scroll to position [30637, 0]
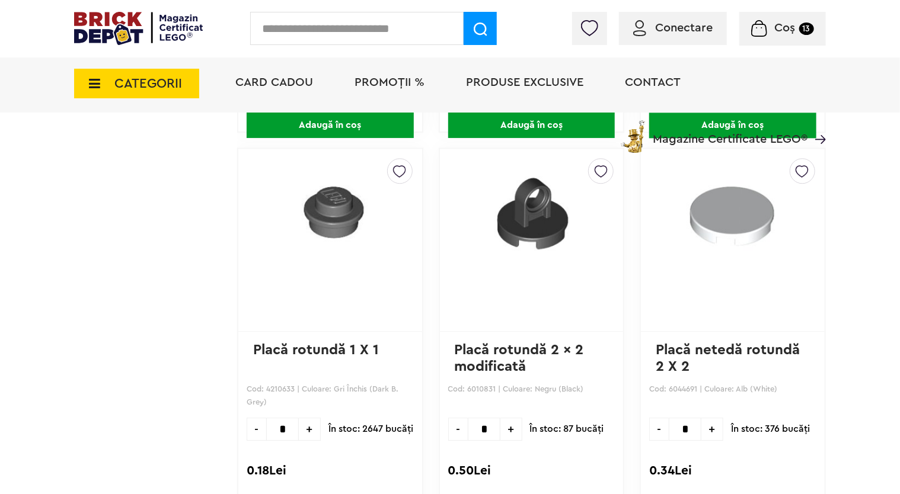
click at [490, 418] on input "*" at bounding box center [484, 429] width 33 height 23
type input "**"
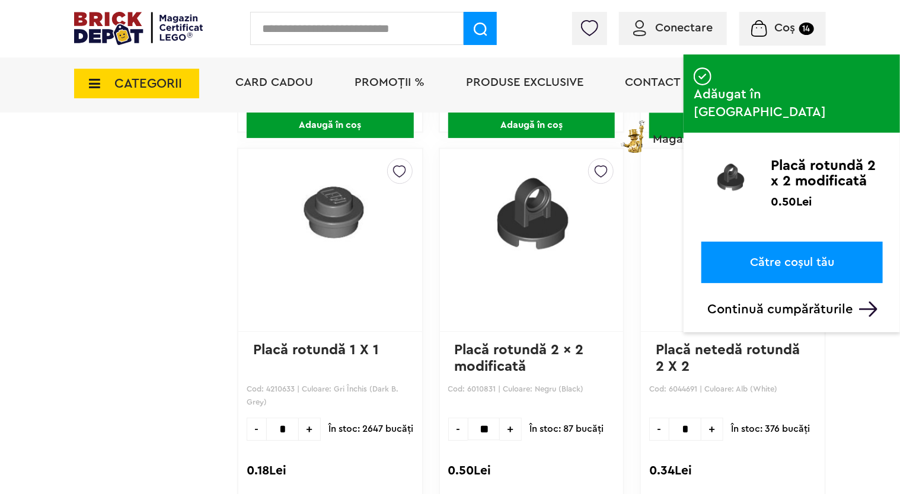
click at [747, 302] on p "Continuă cumpărăturile" at bounding box center [794, 309] width 175 height 15
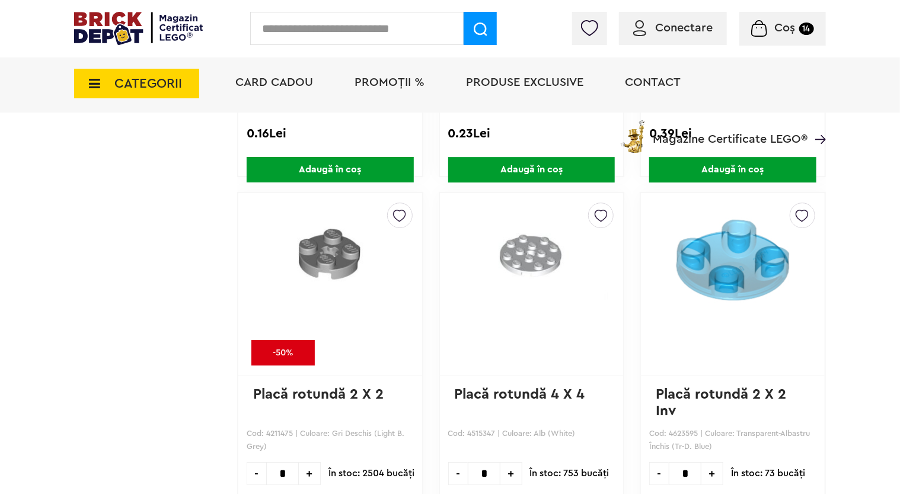
scroll to position [33364, 0]
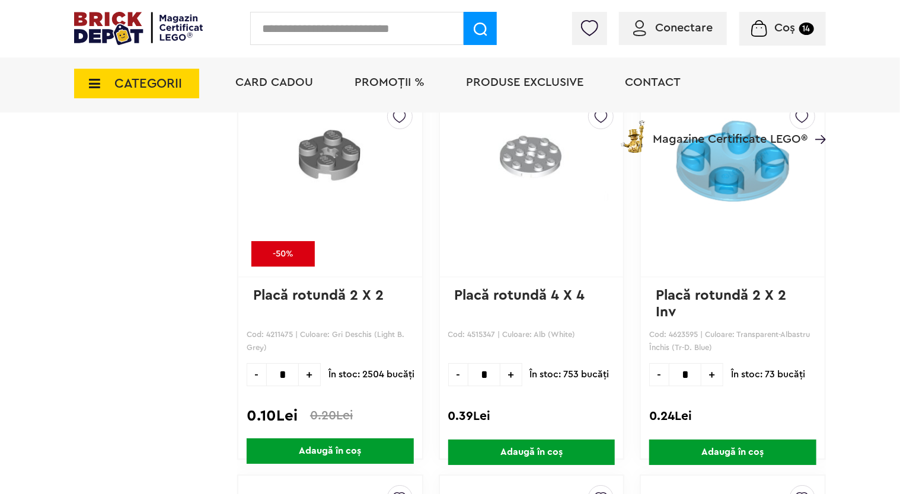
click at [292, 363] on input "*" at bounding box center [282, 374] width 33 height 23
type input "**"
click at [318, 439] on span "Adaugă în coș" at bounding box center [330, 451] width 167 height 25
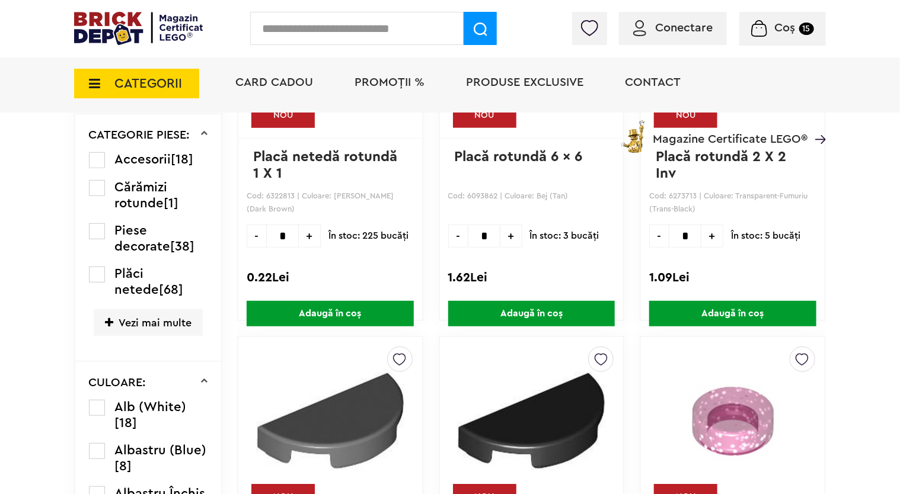
scroll to position [59, 0]
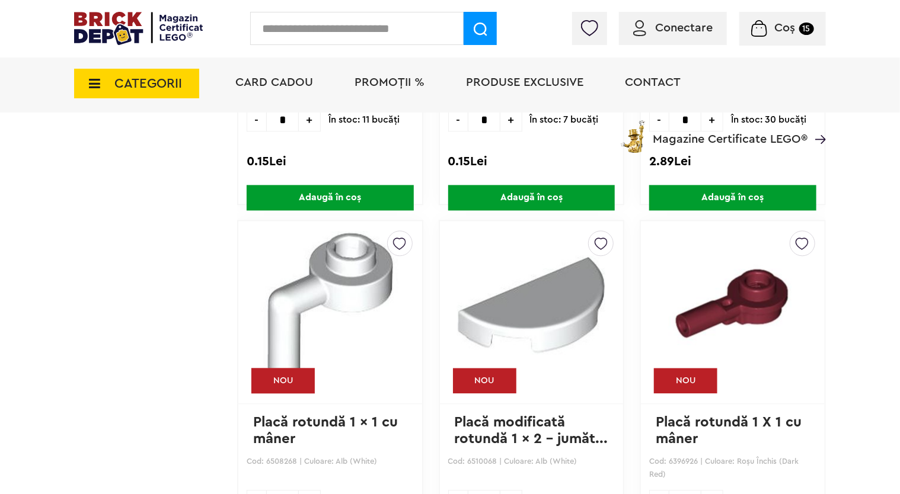
scroll to position [1099, 0]
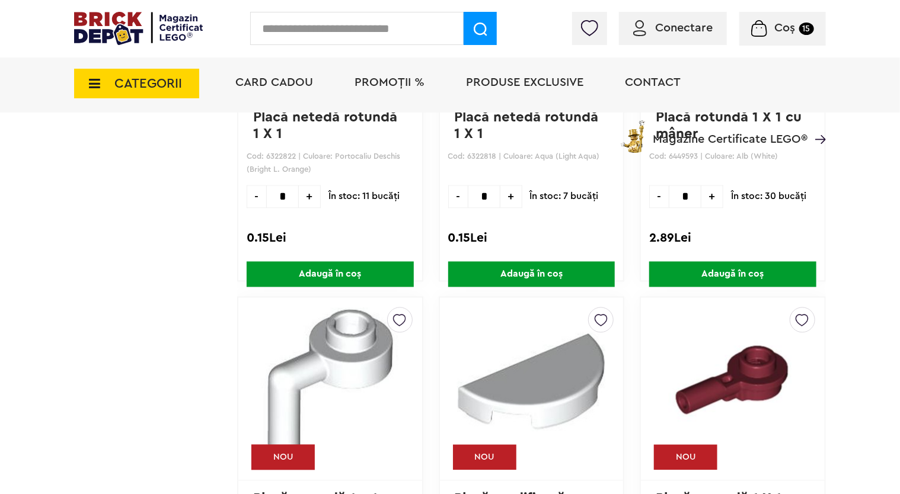
click at [346, 366] on img at bounding box center [330, 382] width 154 height 148
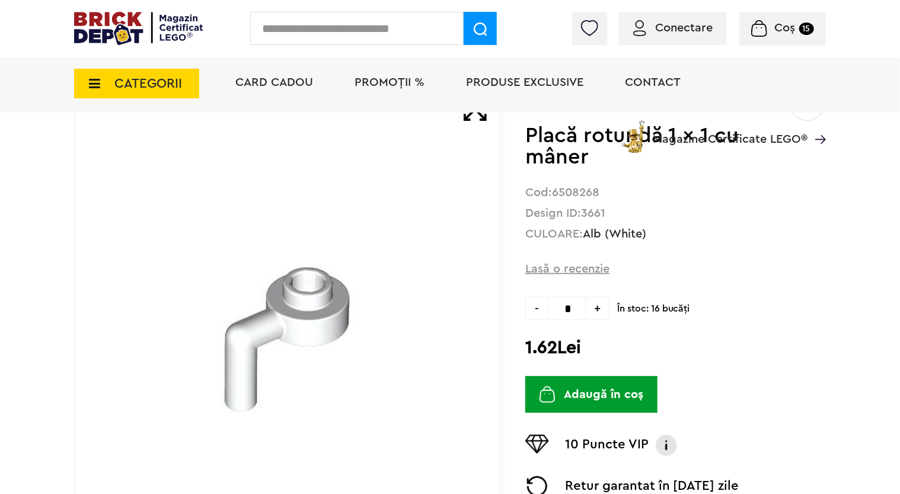
scroll to position [148, 0]
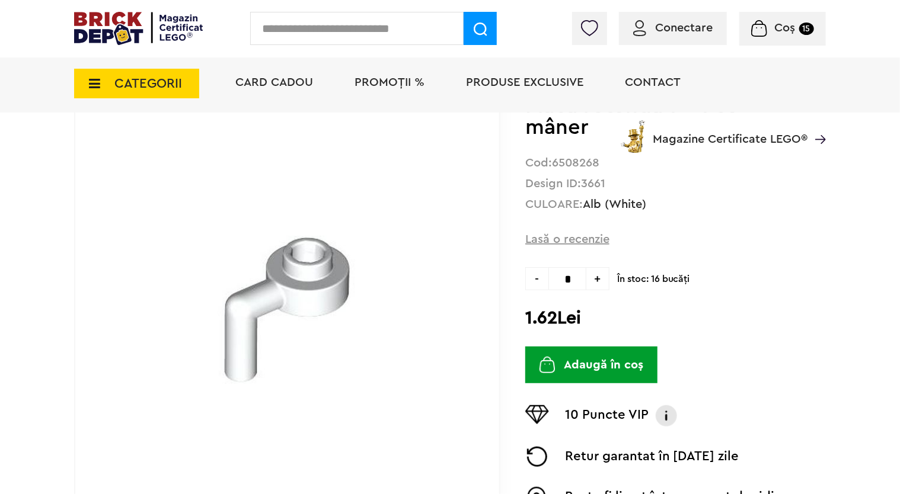
click at [572, 281] on input "*" at bounding box center [567, 278] width 38 height 23
type input "**"
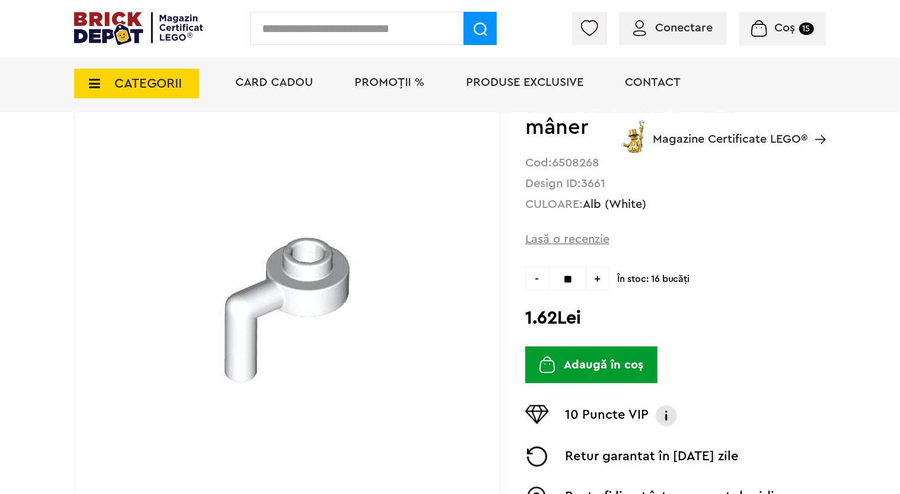
type input "**"
click at [646, 357] on button "Adaugă în coș" at bounding box center [591, 365] width 133 height 37
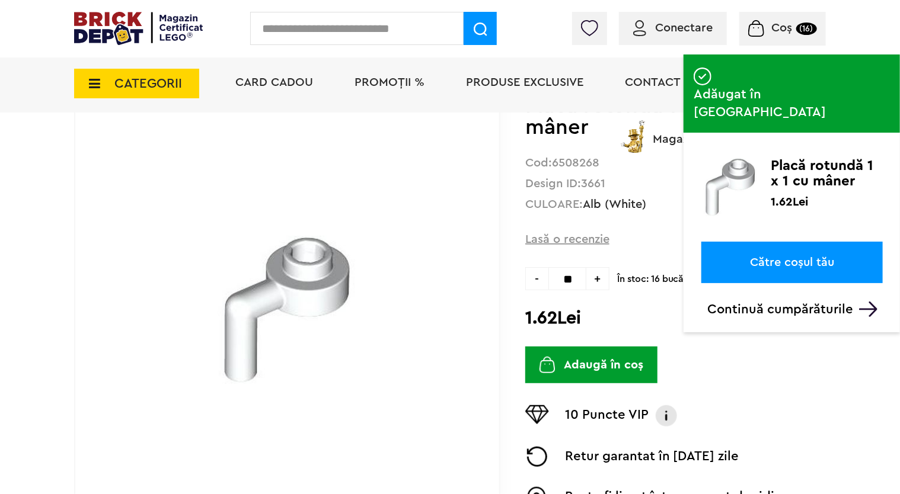
click at [810, 242] on link "Către coșul tău" at bounding box center [791, 262] width 181 height 41
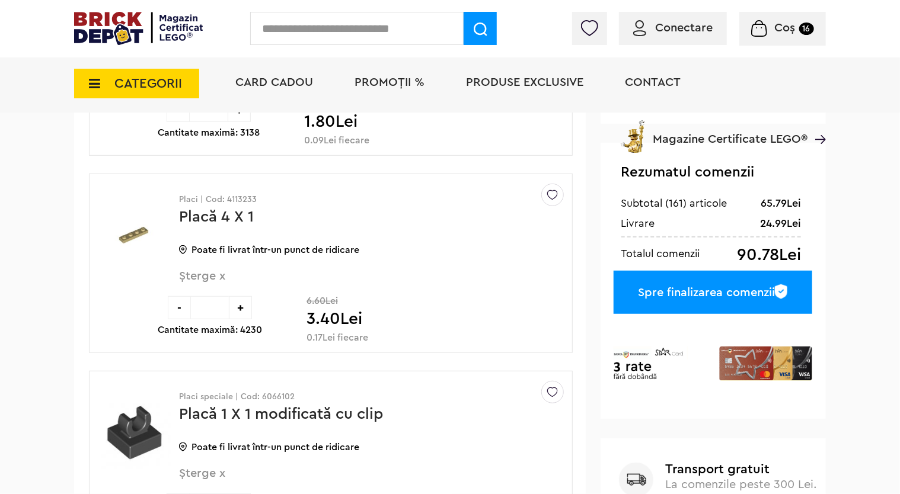
scroll to position [356, 0]
